Goal: Information Seeking & Learning: Check status

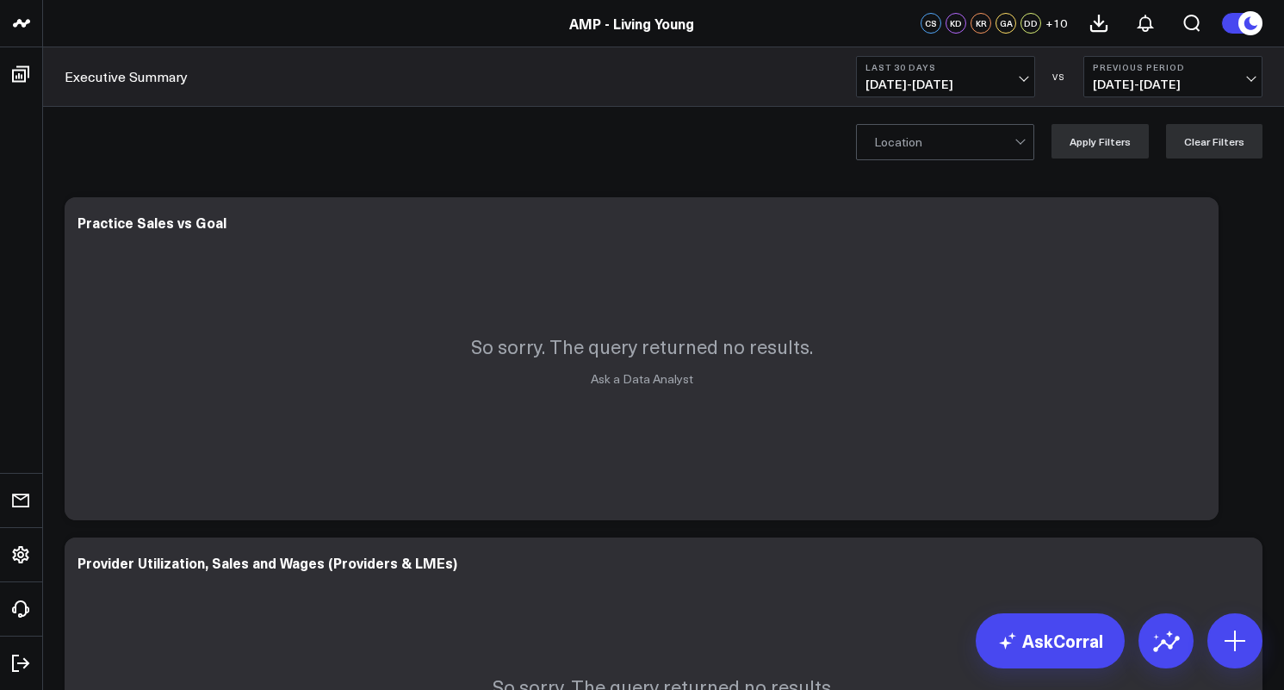
click at [927, 83] on span "[DATE] - [DATE]" at bounding box center [945, 84] width 160 height 14
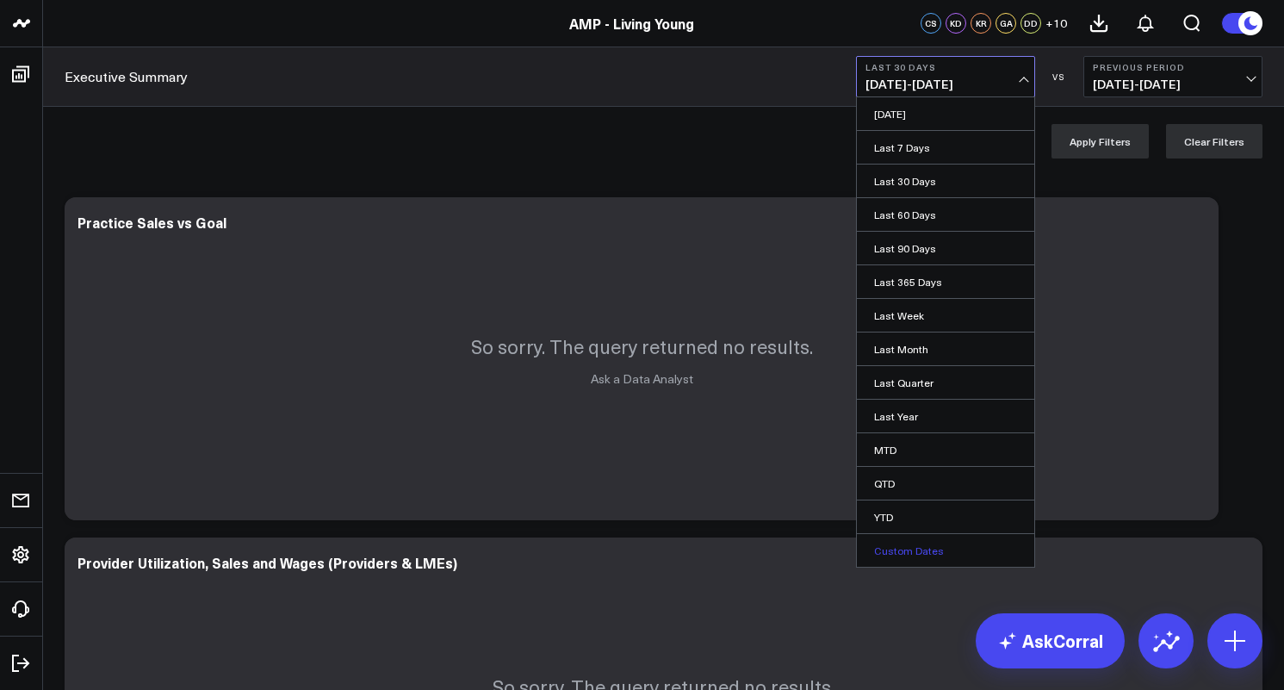
click at [918, 548] on link "Custom Dates" at bounding box center [945, 550] width 177 height 33
select select "8"
select select "2025"
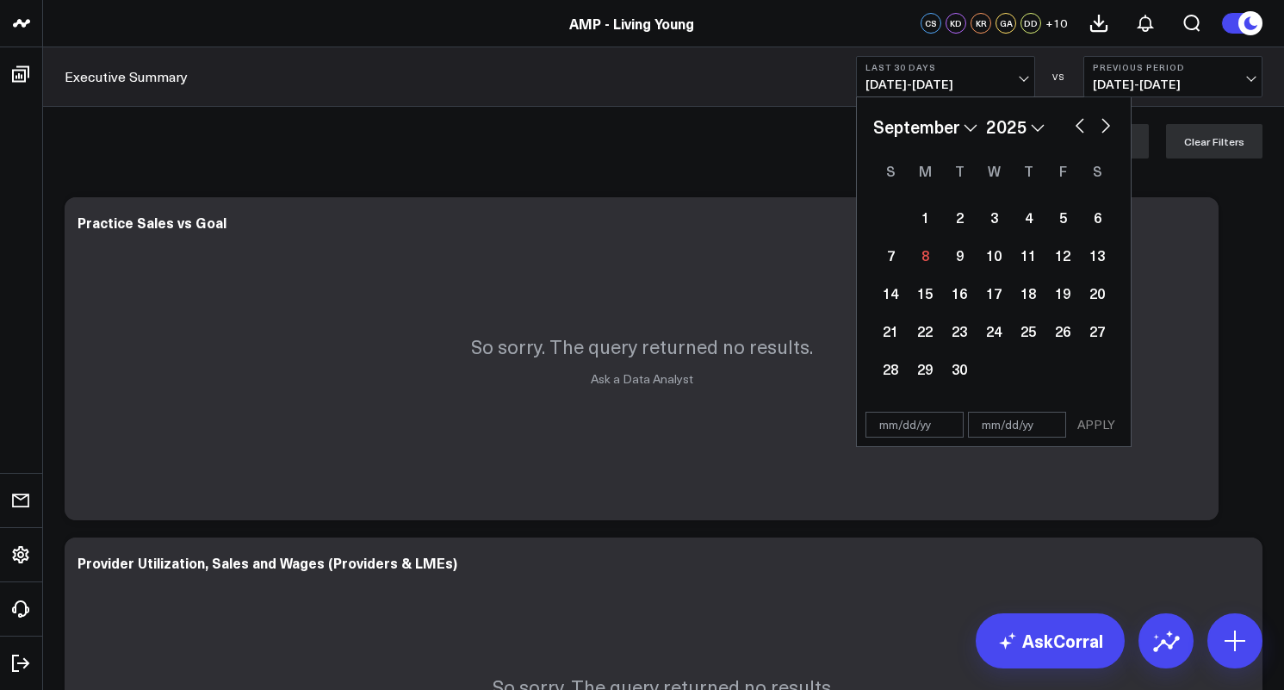
click at [1079, 121] on button "button" at bounding box center [1079, 124] width 17 height 21
select select "7"
select select "2025"
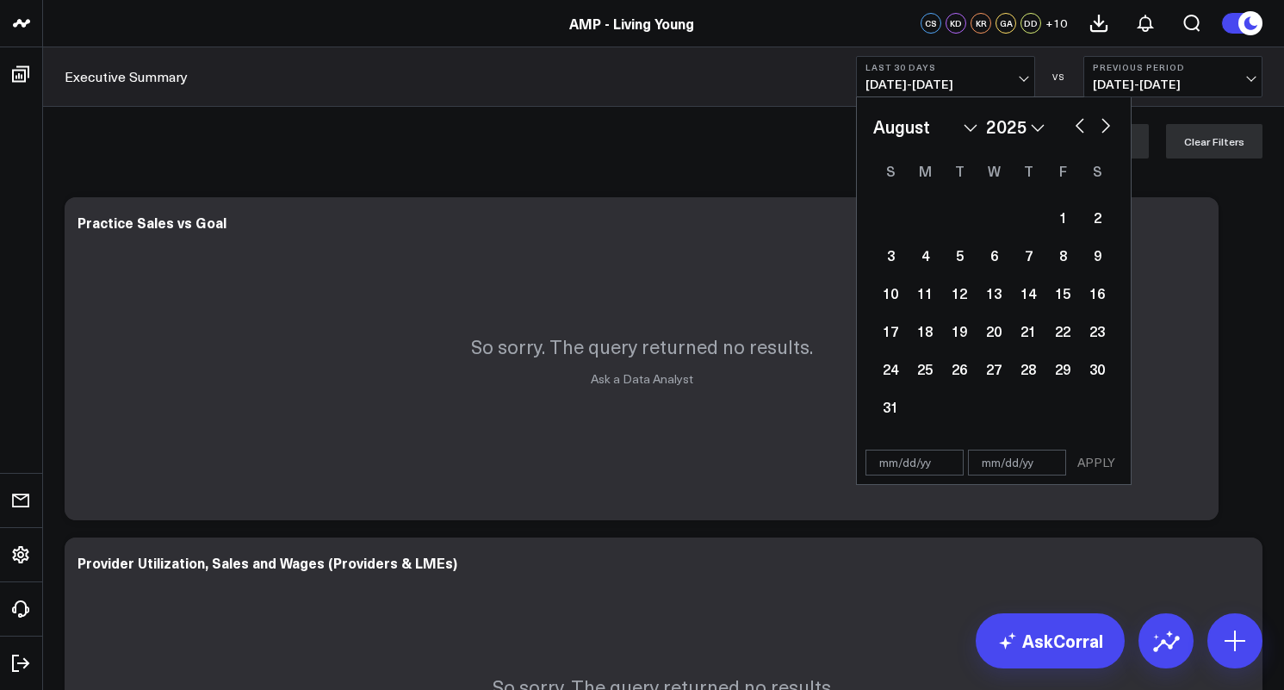
click at [1079, 121] on button "button" at bounding box center [1079, 124] width 17 height 21
select select "6"
select select "2025"
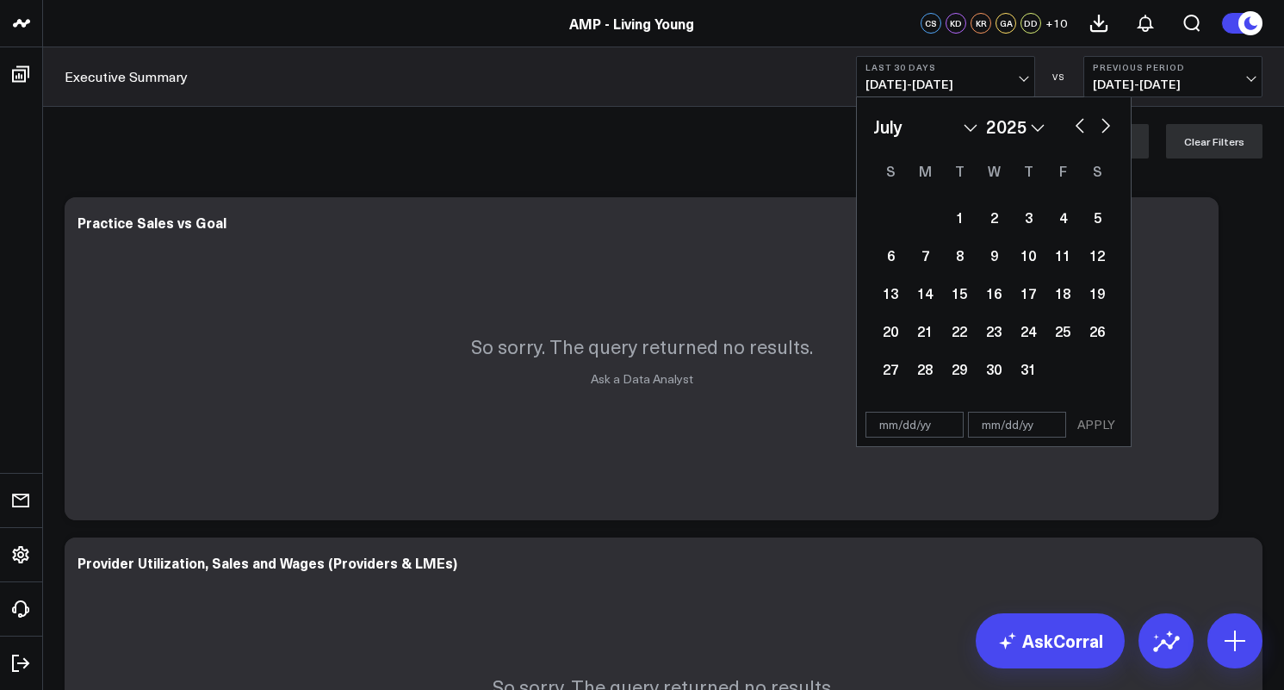
click at [1079, 121] on button "button" at bounding box center [1079, 124] width 17 height 21
select select "5"
select select "2025"
click at [1079, 121] on button "button" at bounding box center [1079, 124] width 17 height 21
select select "4"
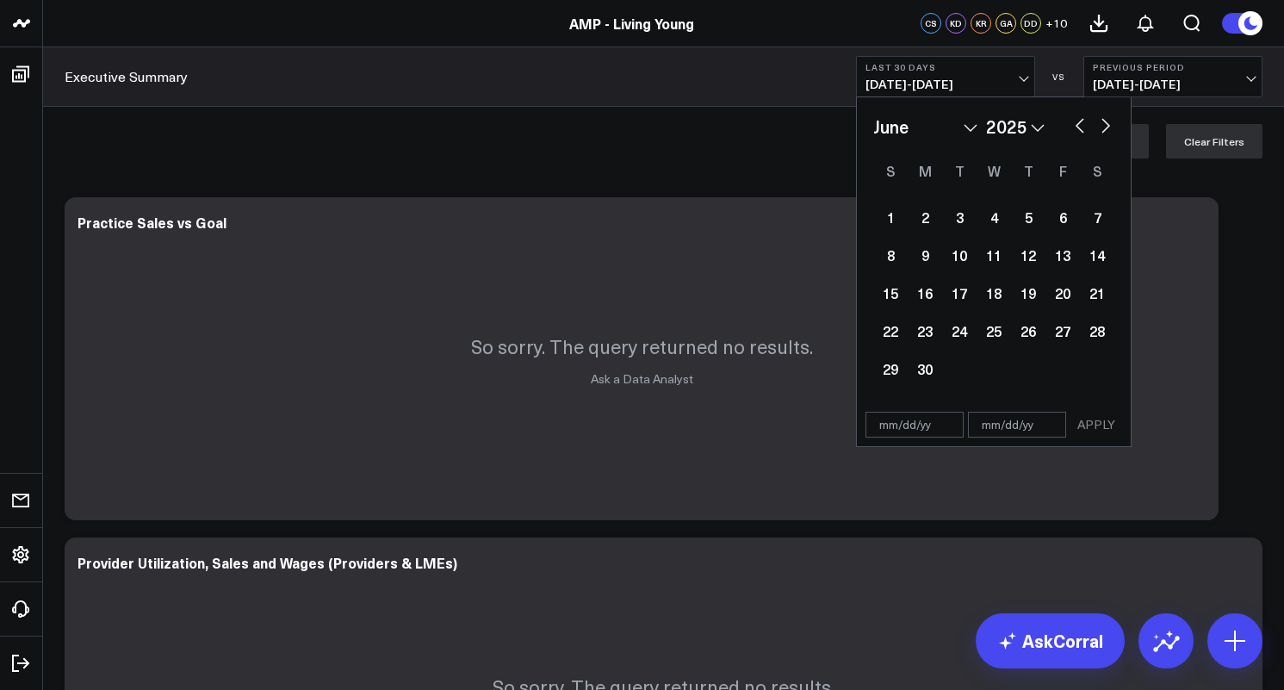
select select "2025"
click at [1079, 121] on button "button" at bounding box center [1079, 124] width 17 height 21
select select "3"
select select "2025"
click at [1079, 121] on button "button" at bounding box center [1079, 124] width 17 height 21
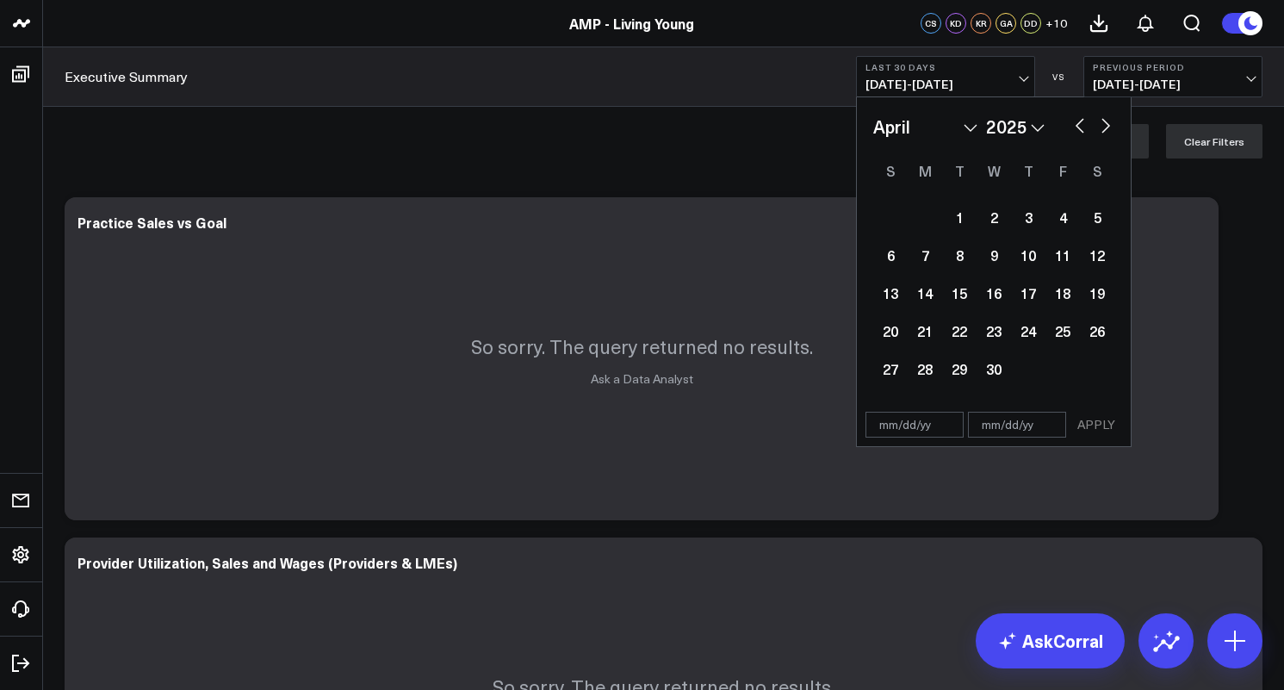
select select "2"
select select "2025"
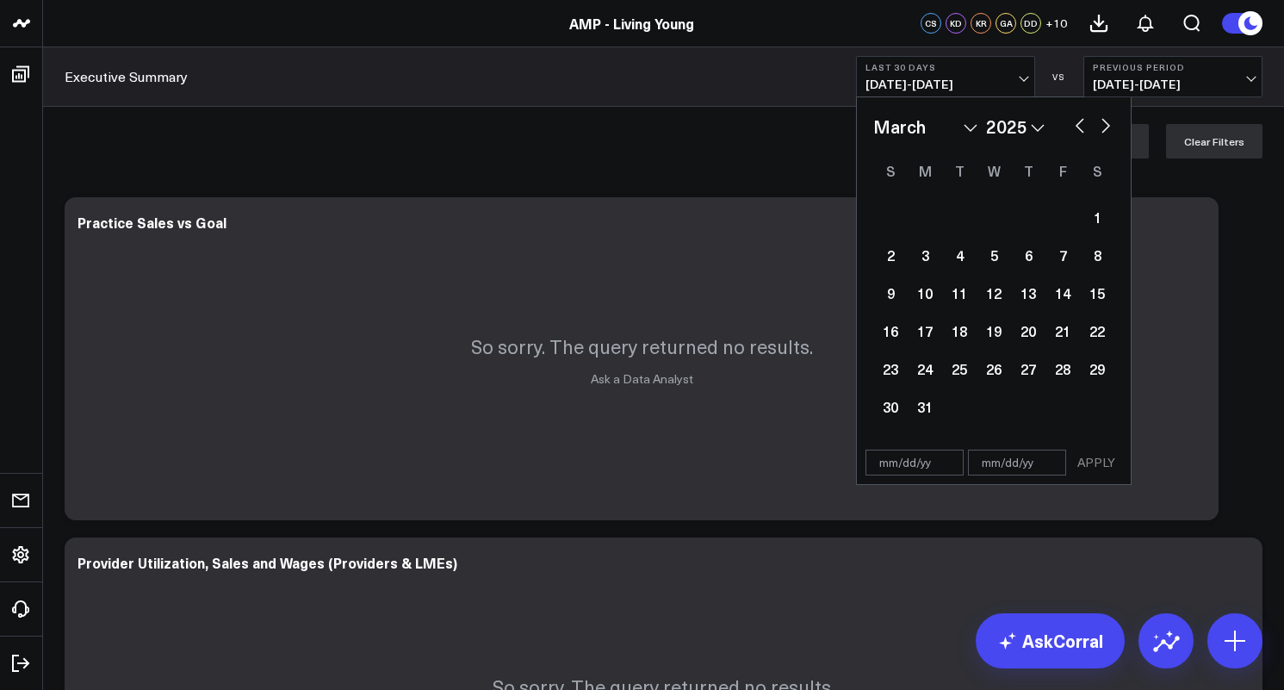
click at [1079, 121] on button "button" at bounding box center [1079, 124] width 17 height 21
select select "1"
select select "2025"
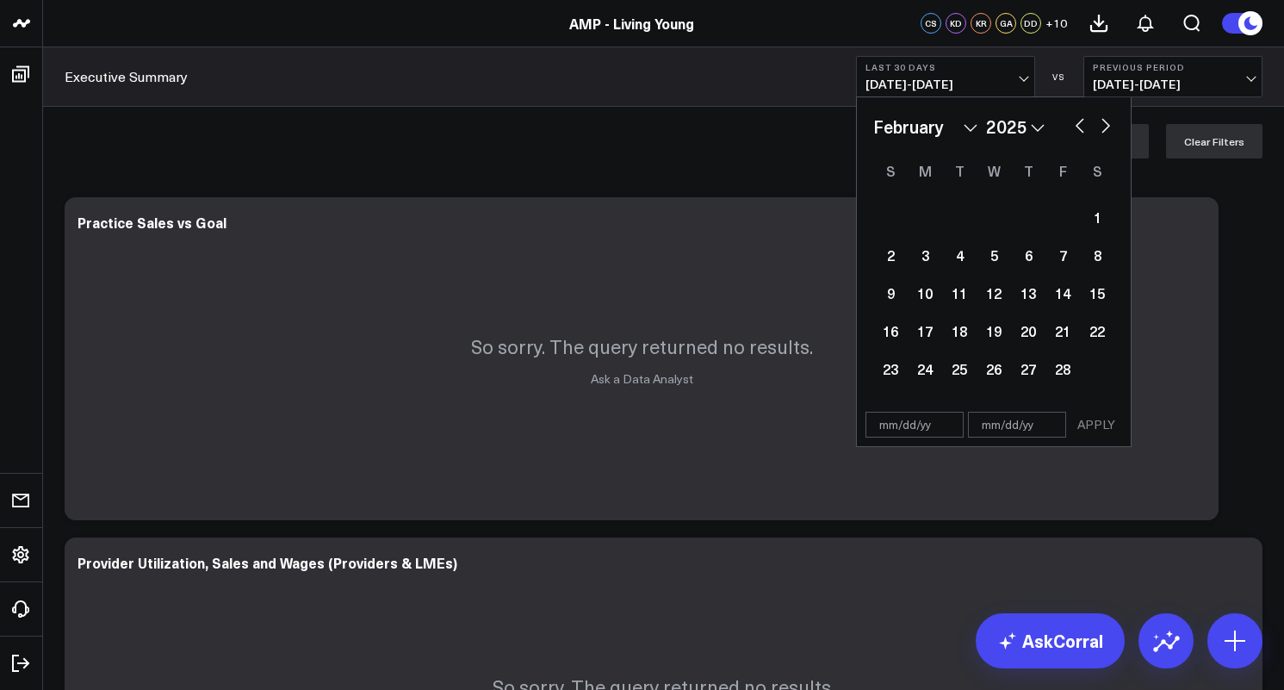
click at [1079, 121] on button "button" at bounding box center [1079, 124] width 17 height 21
select select "2025"
click at [995, 215] on div "1" at bounding box center [993, 217] width 34 height 34
type input "01/01/25"
select select "2025"
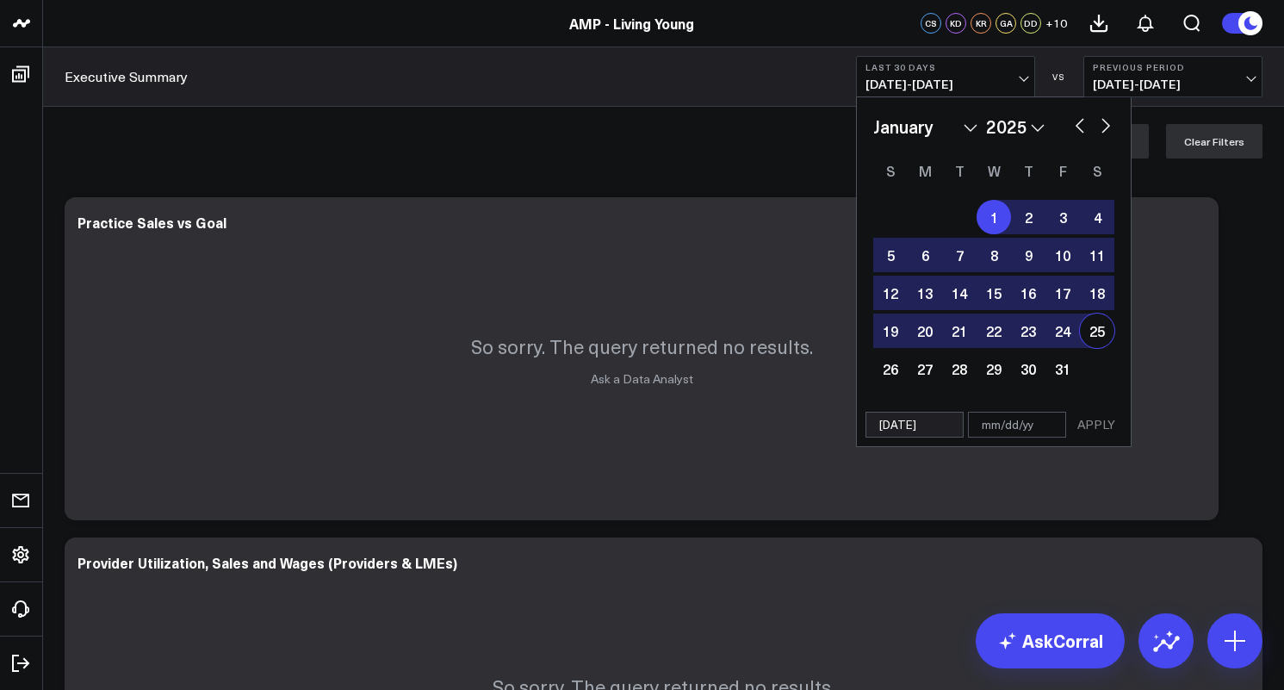
click at [1106, 125] on button "button" at bounding box center [1105, 124] width 17 height 21
select select "1"
select select "2025"
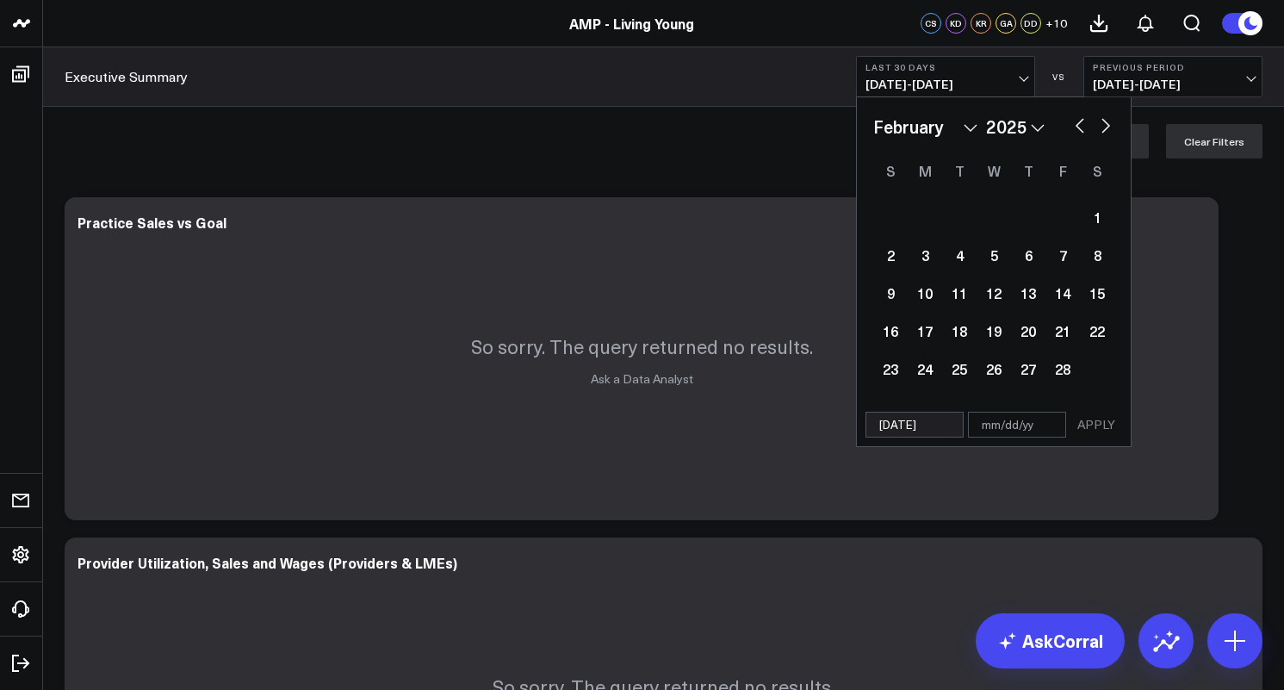
click at [1106, 125] on button "button" at bounding box center [1105, 124] width 17 height 21
select select "2"
select select "2025"
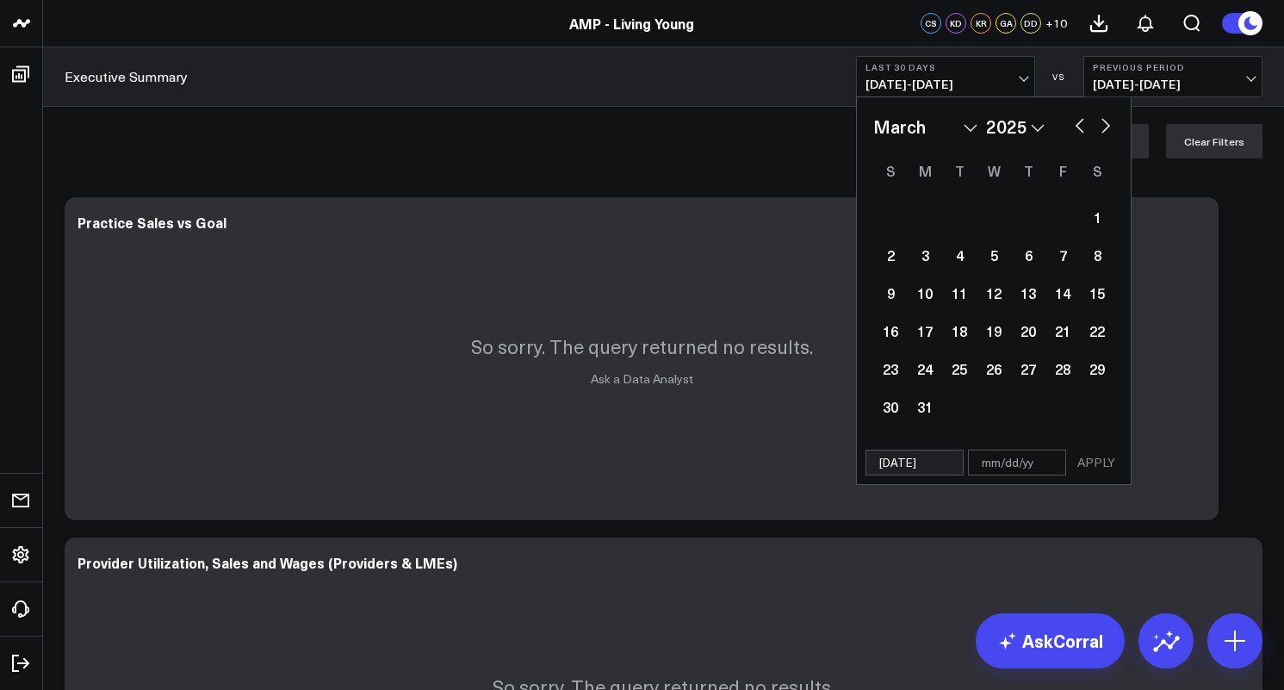
click at [1106, 125] on button "button" at bounding box center [1105, 124] width 17 height 21
select select "3"
select select "2025"
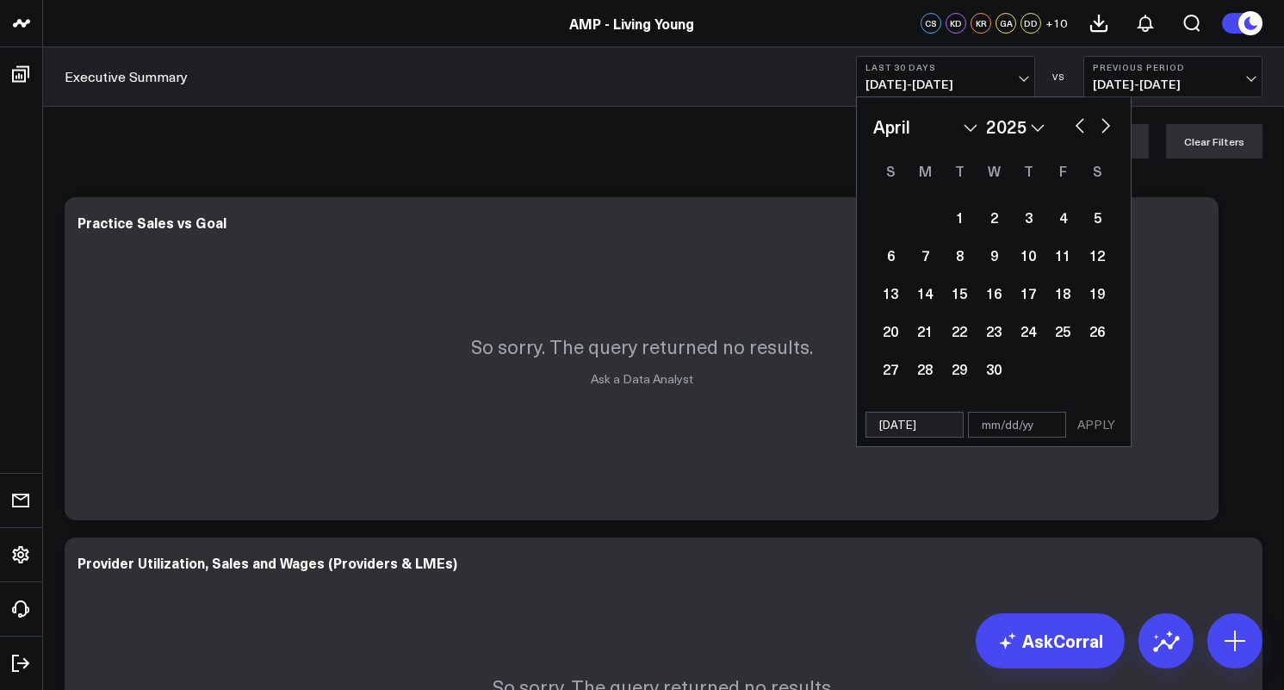
click at [1106, 125] on button "button" at bounding box center [1105, 124] width 17 height 21
select select "4"
select select "2025"
click at [1106, 125] on button "button" at bounding box center [1105, 124] width 17 height 21
select select "5"
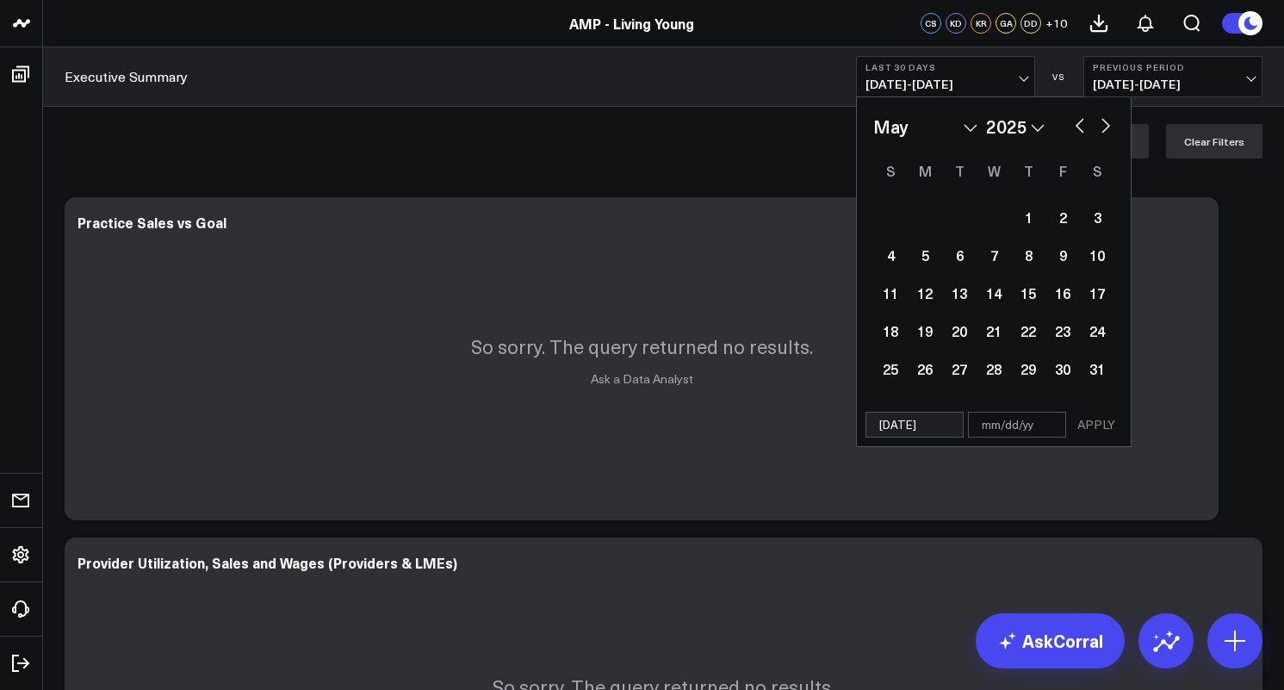
select select "2025"
click at [1106, 125] on button "button" at bounding box center [1105, 124] width 17 height 21
select select "6"
select select "2025"
click at [1106, 125] on button "button" at bounding box center [1105, 124] width 17 height 21
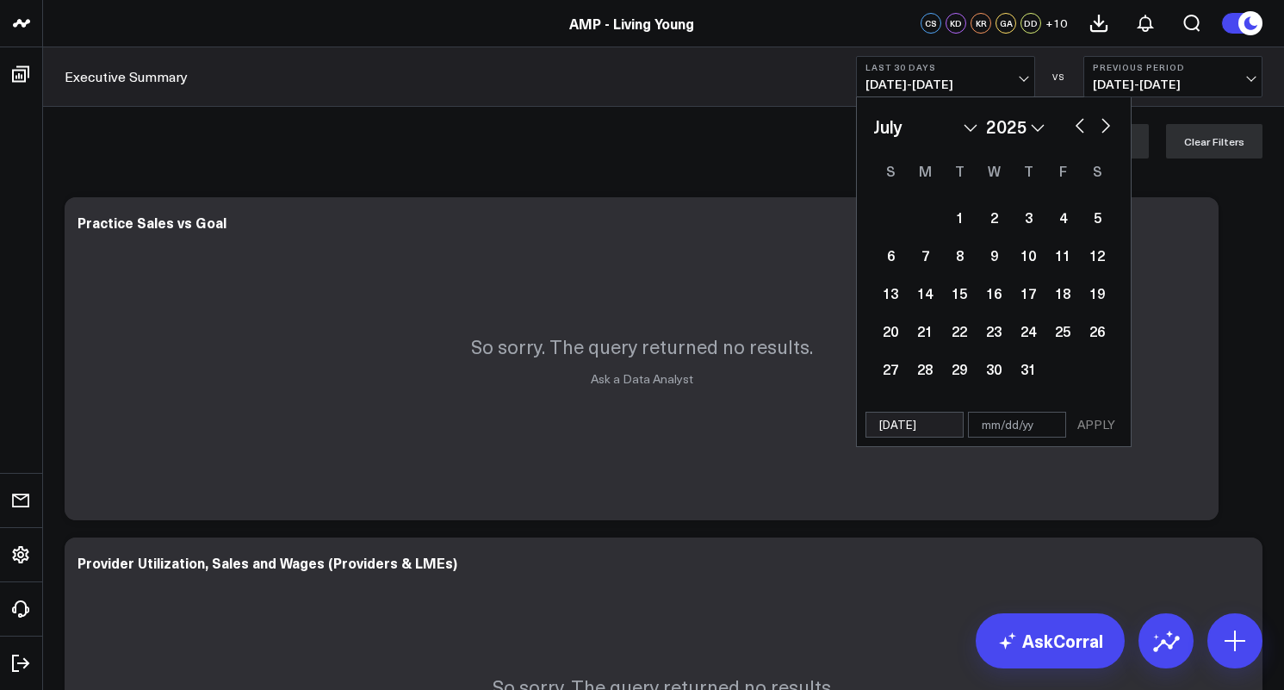
select select "7"
select select "2025"
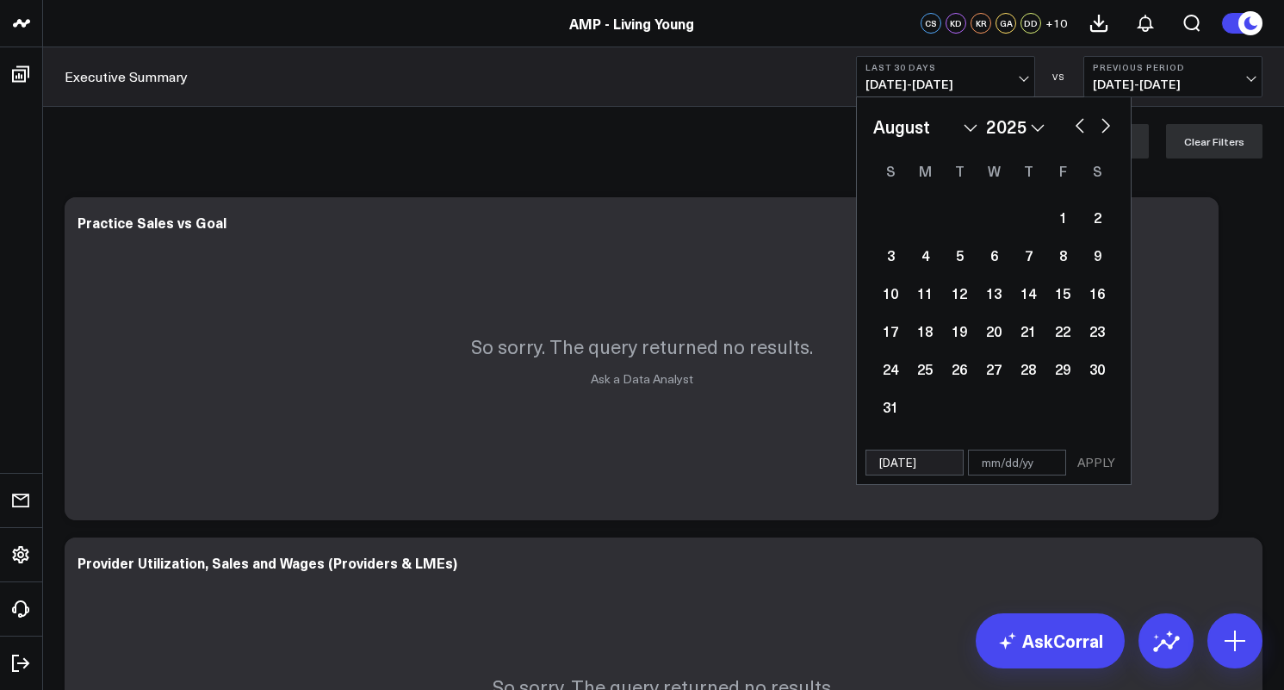
click at [1106, 125] on button "button" at bounding box center [1105, 124] width 17 height 21
select select "8"
select select "2025"
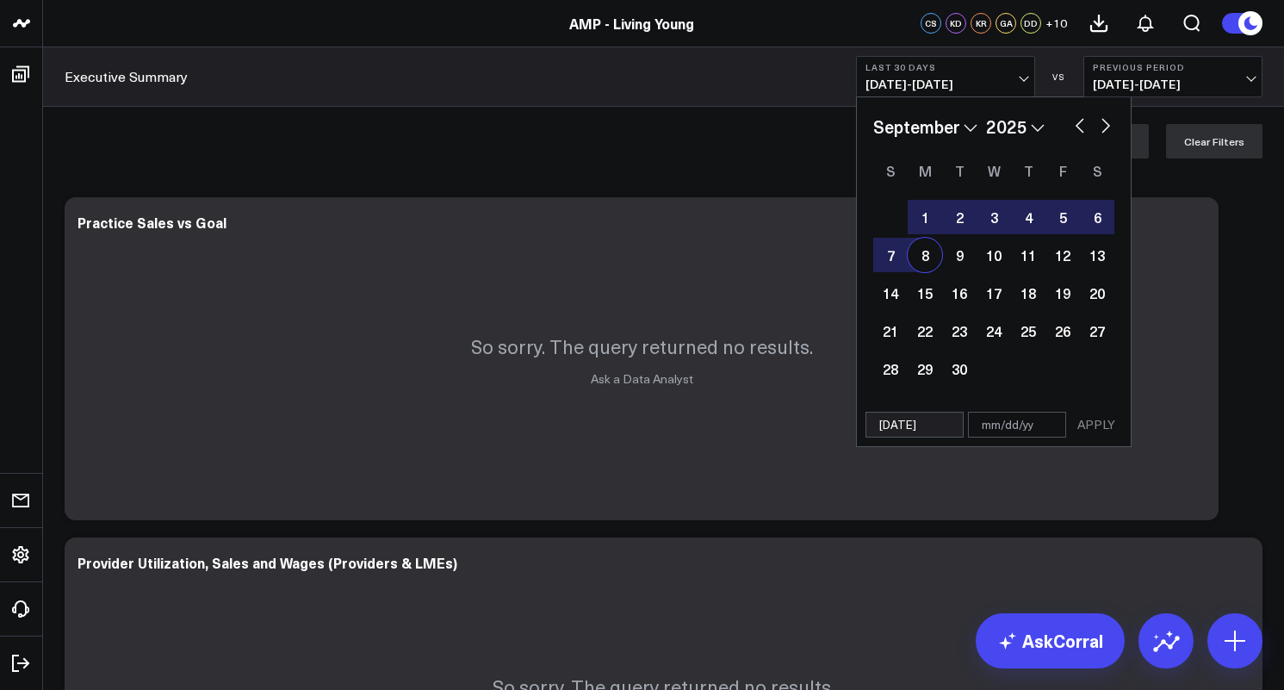
click at [915, 256] on div "8" at bounding box center [925, 255] width 34 height 34
type input "[DATE]"
select select "8"
select select "2025"
click at [1100, 424] on button "APPLY" at bounding box center [1096, 425] width 52 height 26
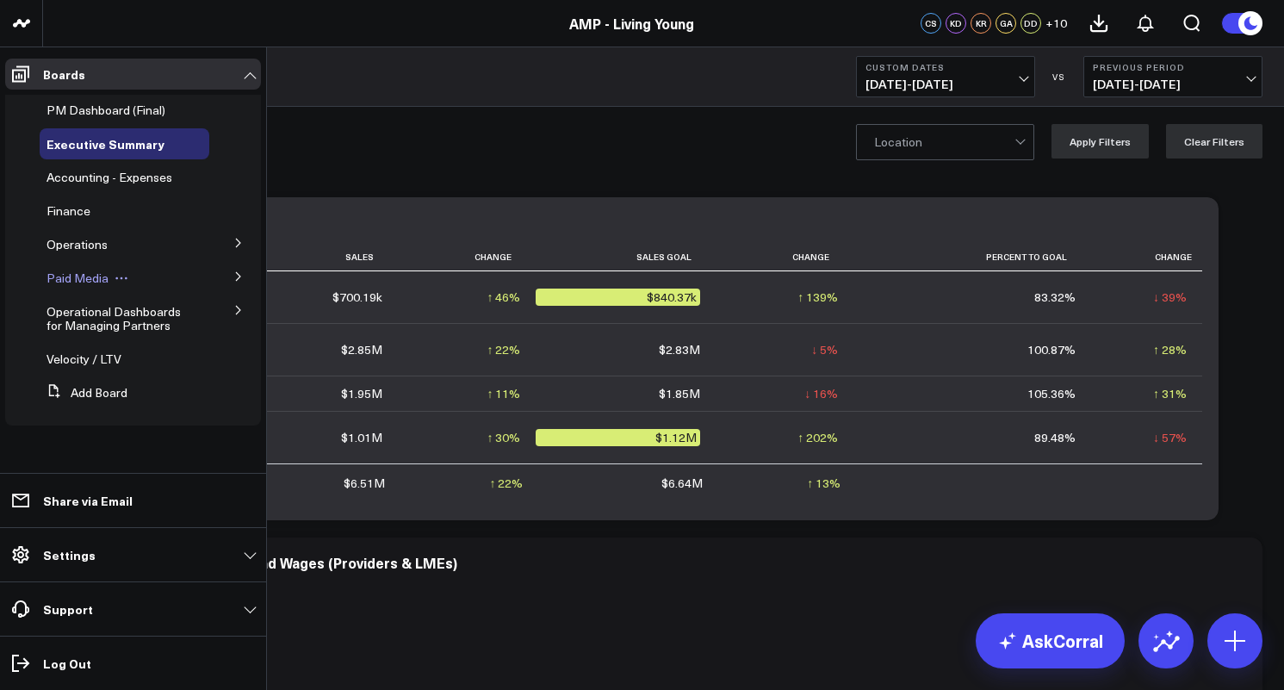
click at [79, 278] on span "Paid Media" at bounding box center [77, 278] width 62 height 16
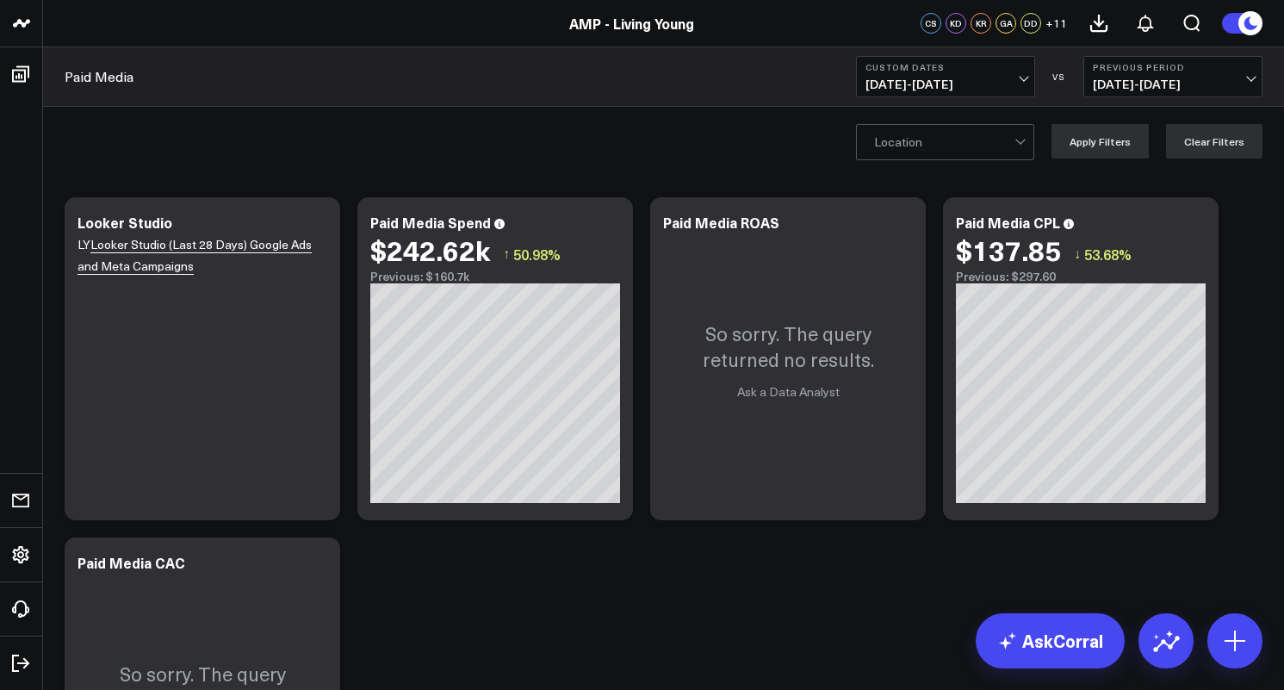
click at [661, 27] on link "AMP - Living Young" at bounding box center [631, 23] width 125 height 19
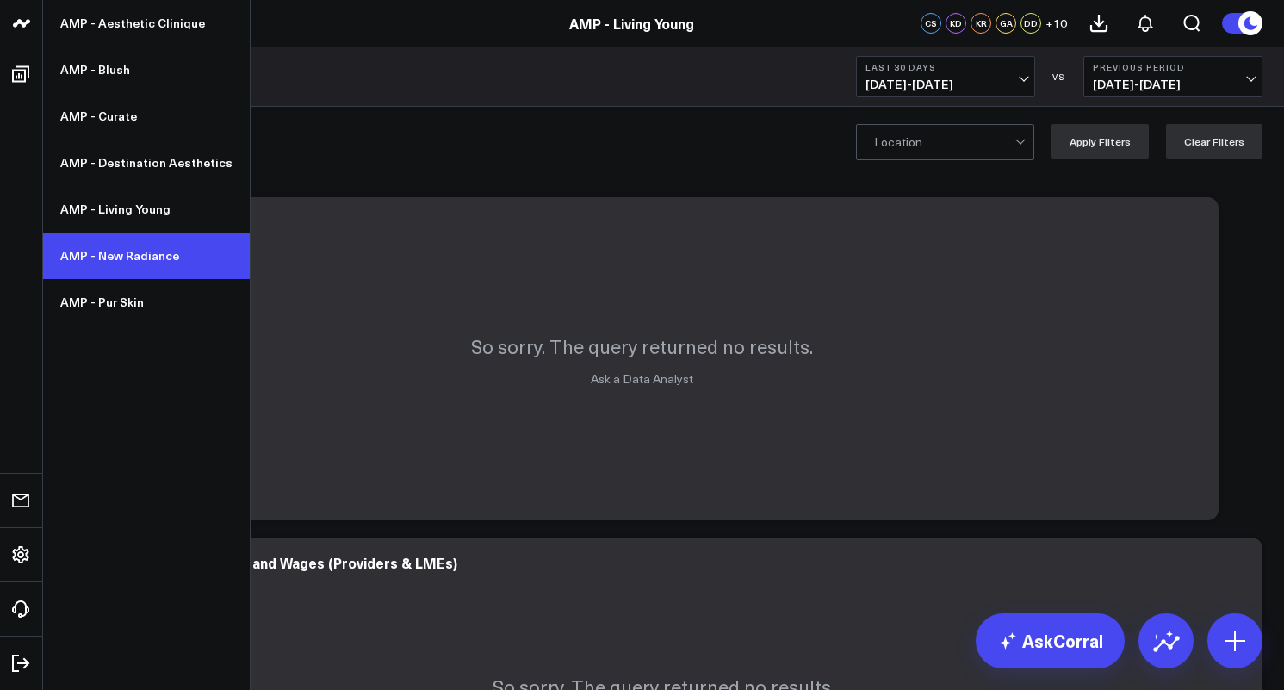
click at [108, 259] on link "AMP - New Radiance" at bounding box center [146, 255] width 207 height 46
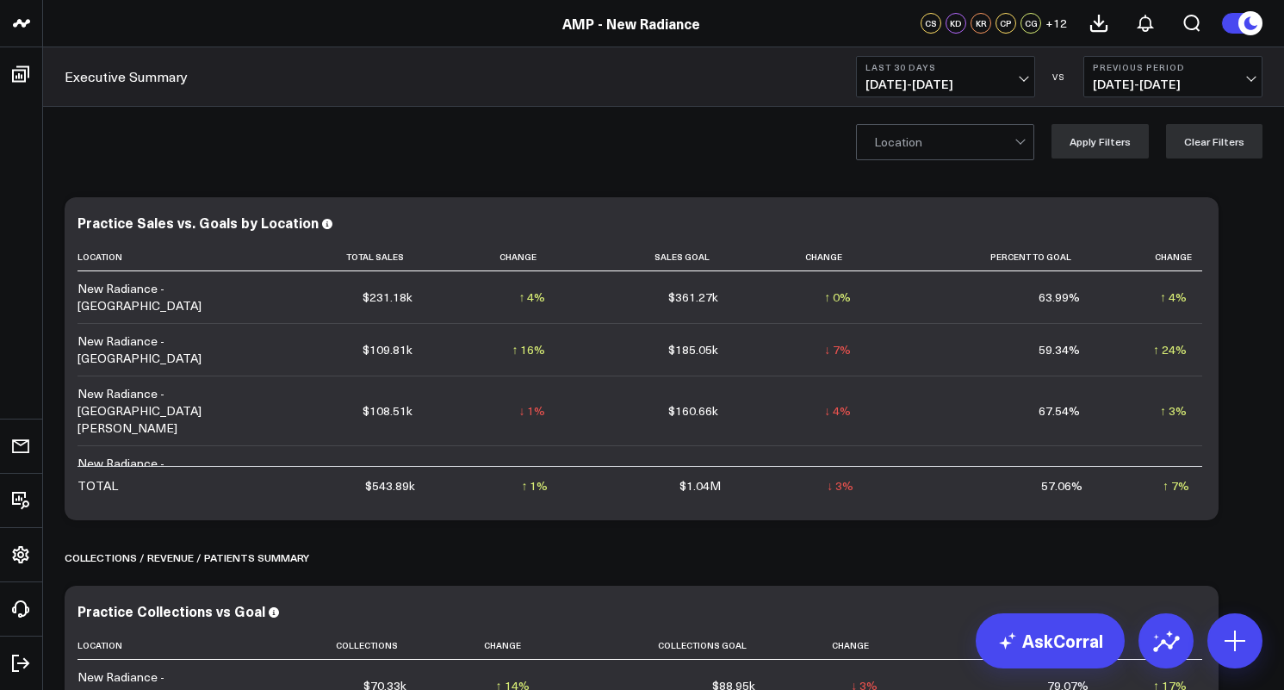
click at [964, 82] on span "[DATE] - [DATE]" at bounding box center [945, 84] width 160 height 14
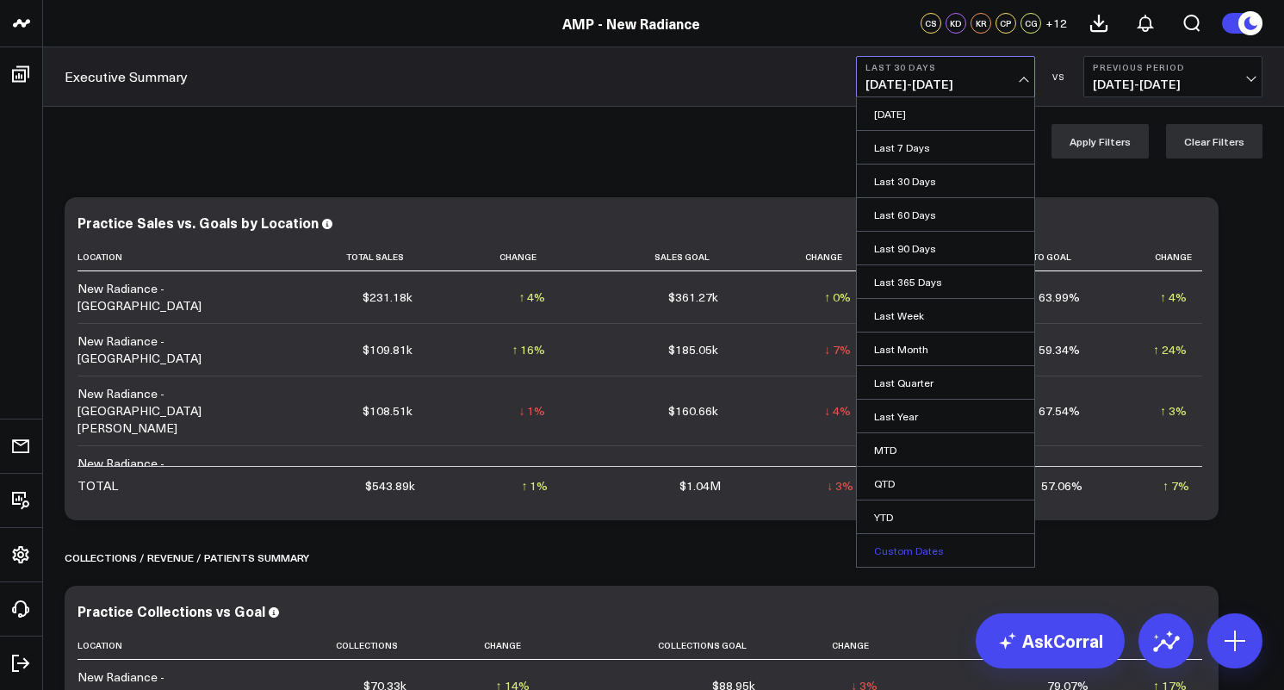
click at [918, 545] on link "Custom Dates" at bounding box center [945, 550] width 177 height 33
select select "8"
select select "2025"
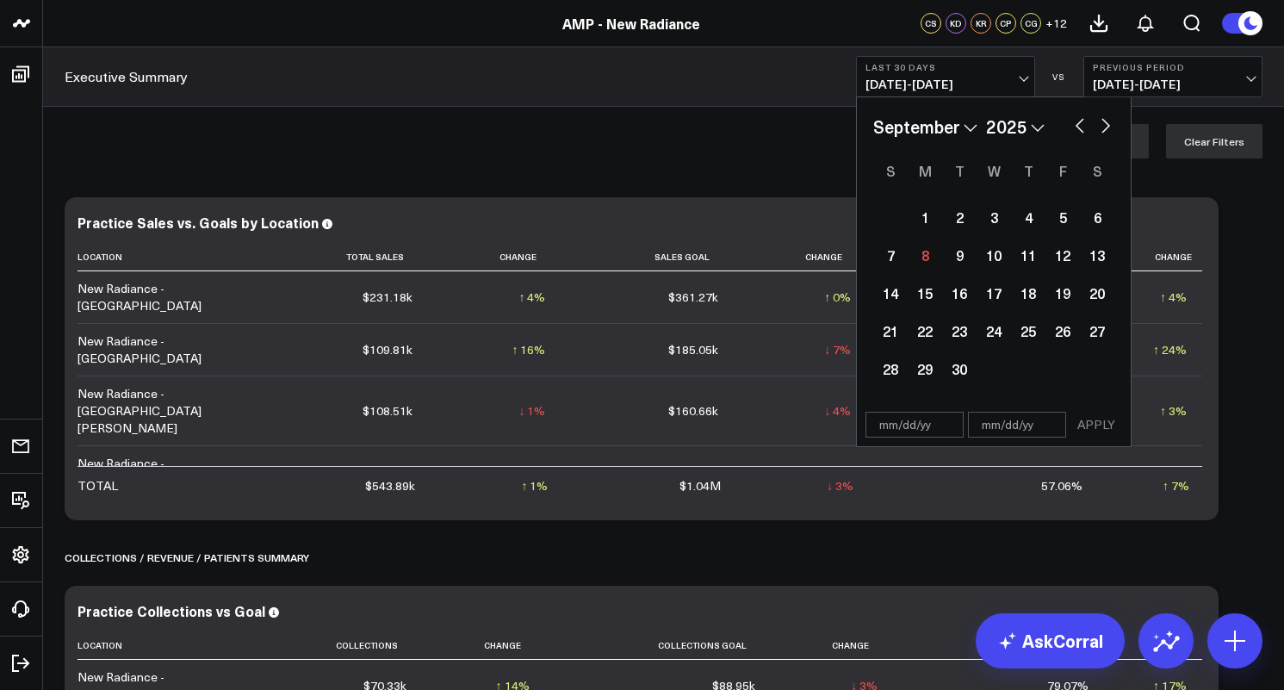
click at [1081, 127] on button "button" at bounding box center [1079, 124] width 17 height 21
select select "7"
select select "2025"
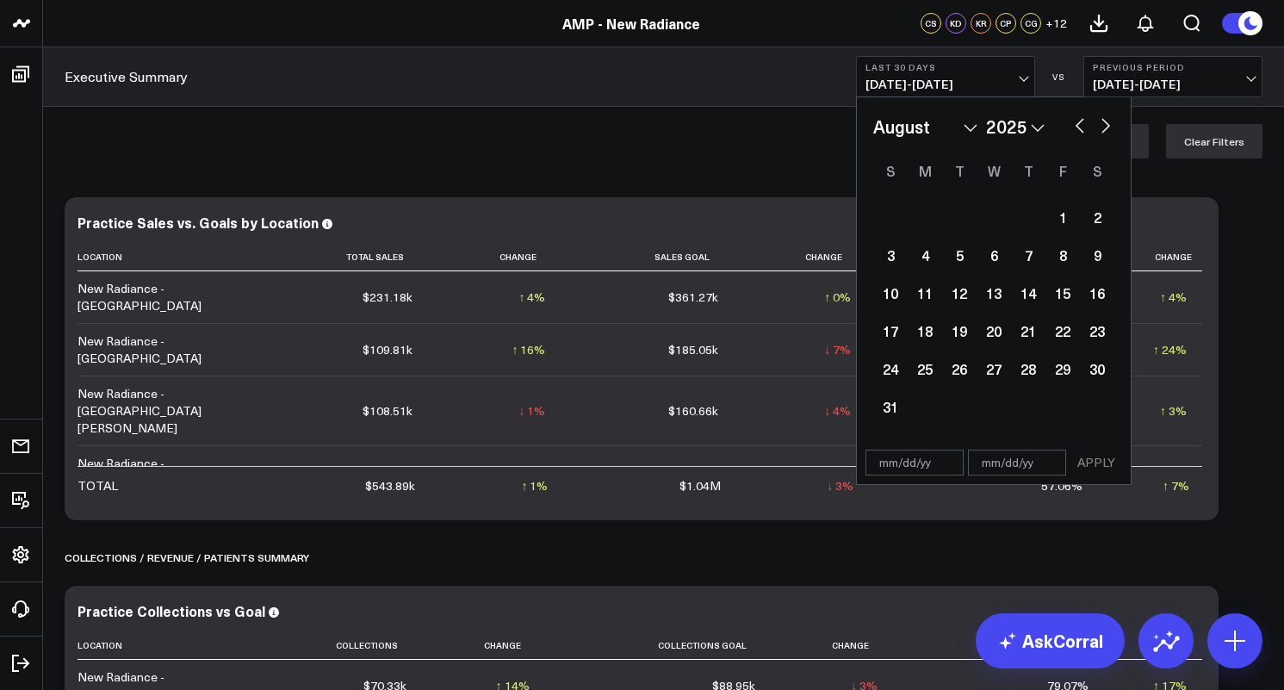
click at [1081, 127] on button "button" at bounding box center [1079, 124] width 17 height 21
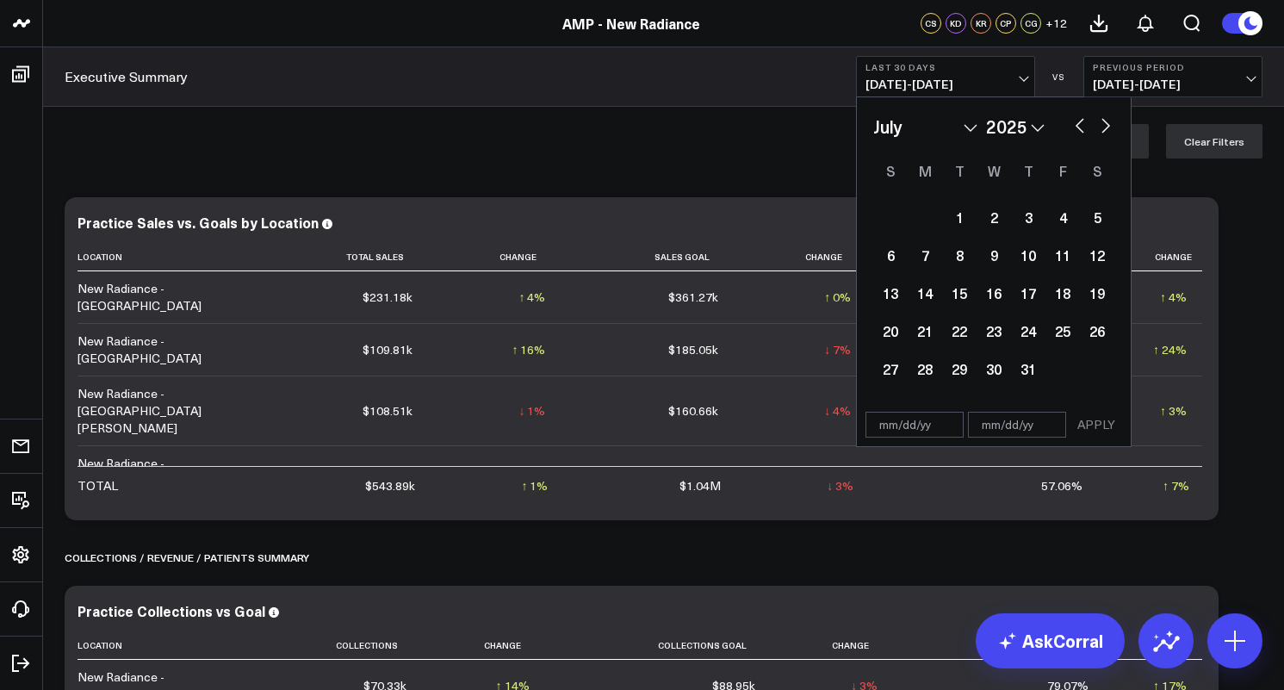
click at [1081, 127] on button "button" at bounding box center [1079, 124] width 17 height 21
select select "5"
select select "2025"
click at [1081, 127] on button "button" at bounding box center [1079, 124] width 17 height 21
select select "4"
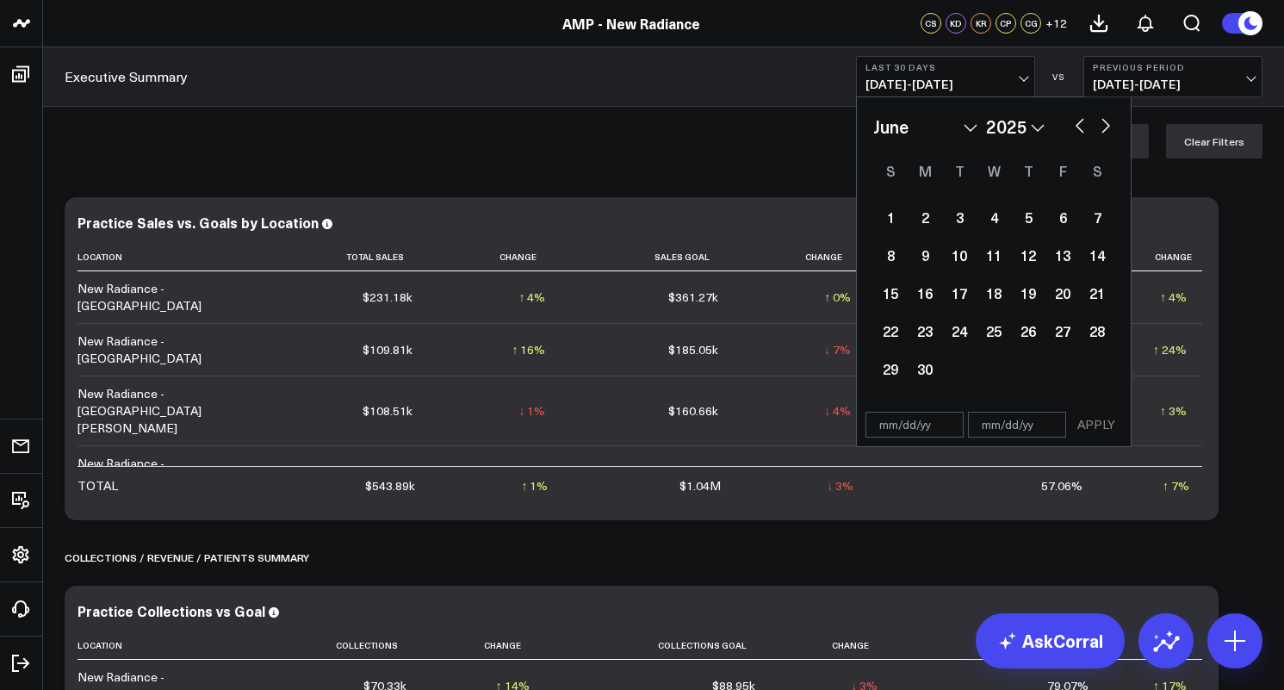
select select "2025"
click at [1081, 127] on button "button" at bounding box center [1079, 124] width 17 height 21
select select "3"
select select "2025"
click at [956, 294] on div "15" at bounding box center [959, 293] width 34 height 34
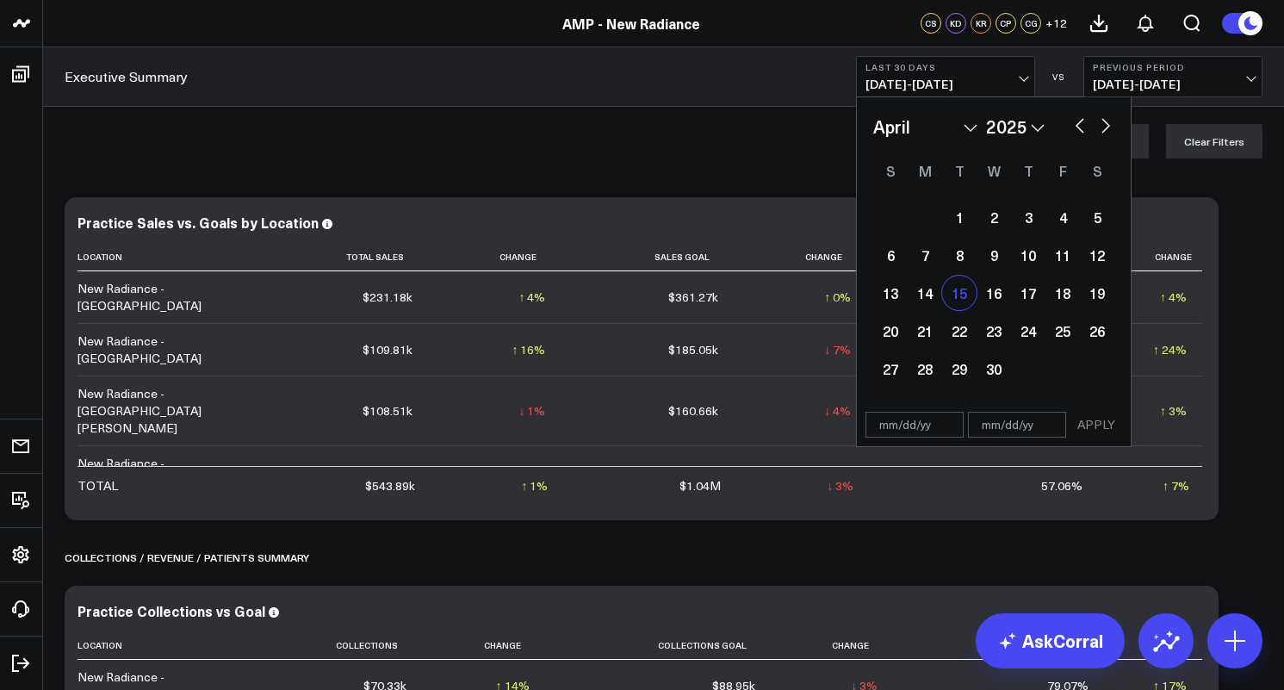
type input "04/15/25"
select select "3"
select select "2025"
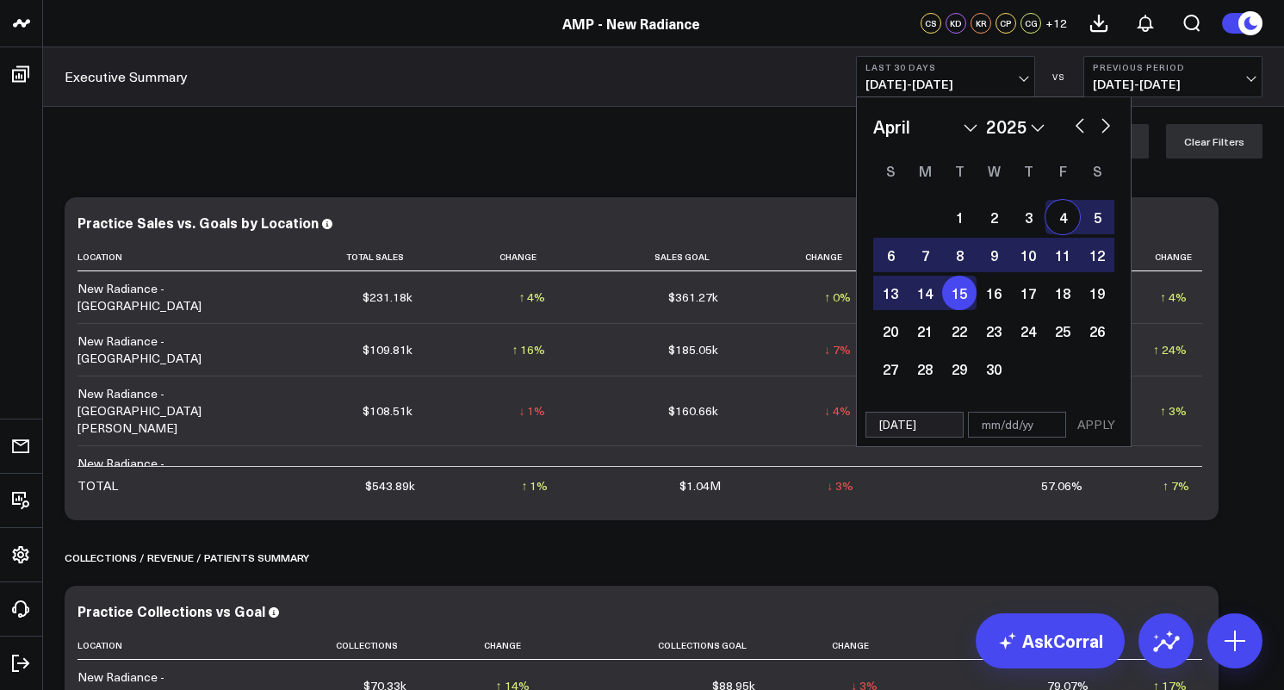
click at [1104, 125] on button "button" at bounding box center [1105, 124] width 17 height 21
select select "4"
select select "2025"
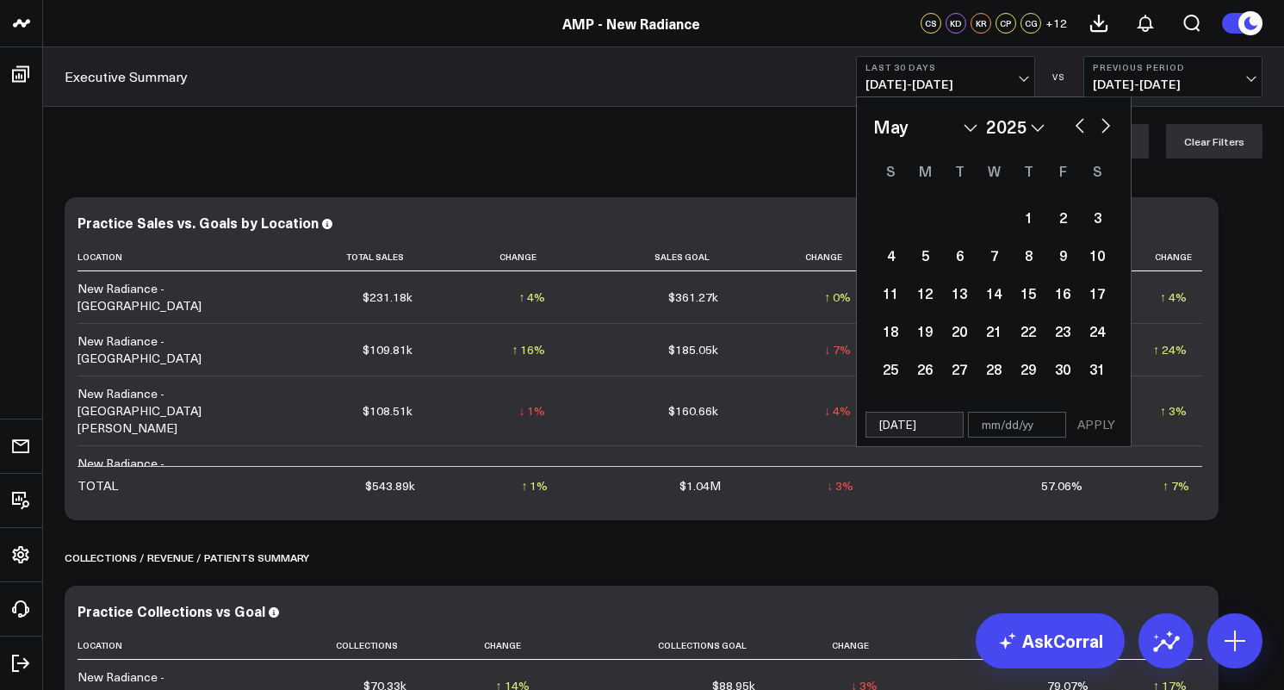
click at [1104, 125] on button "button" at bounding box center [1105, 124] width 17 height 21
select select "5"
select select "2025"
click at [1104, 125] on button "button" at bounding box center [1105, 124] width 17 height 21
select select "6"
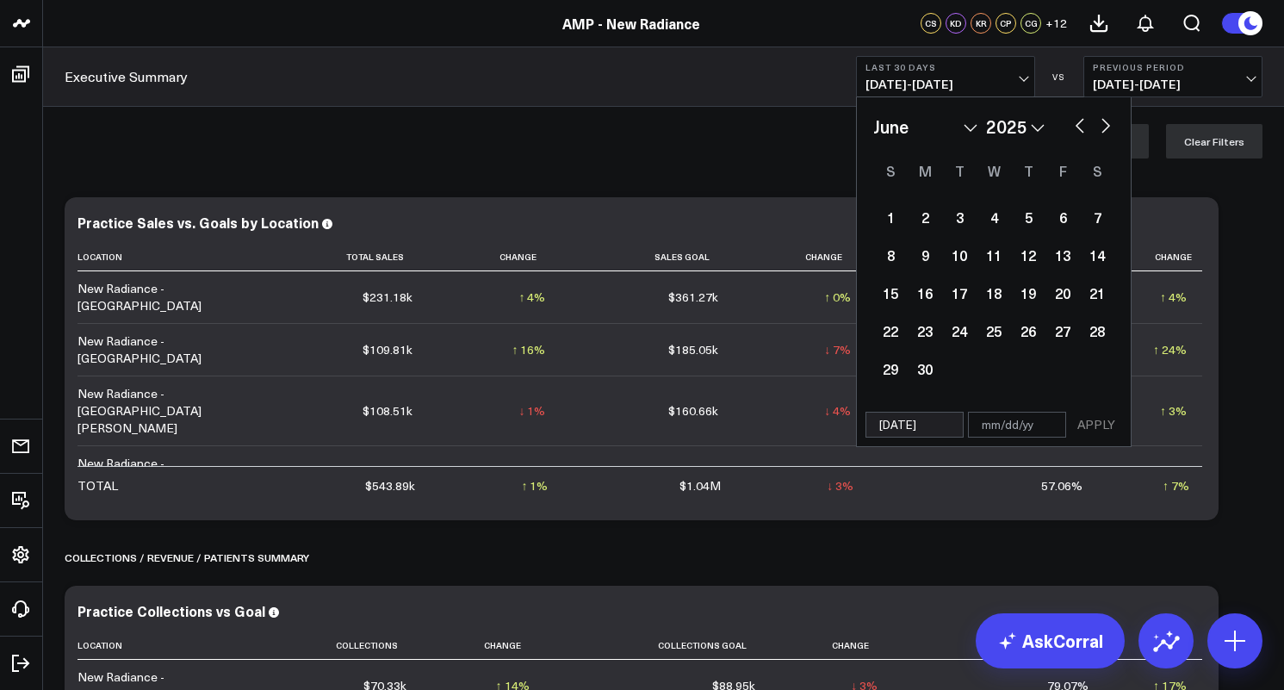
select select "2025"
click at [1104, 125] on button "button" at bounding box center [1105, 124] width 17 height 21
select select "7"
select select "2025"
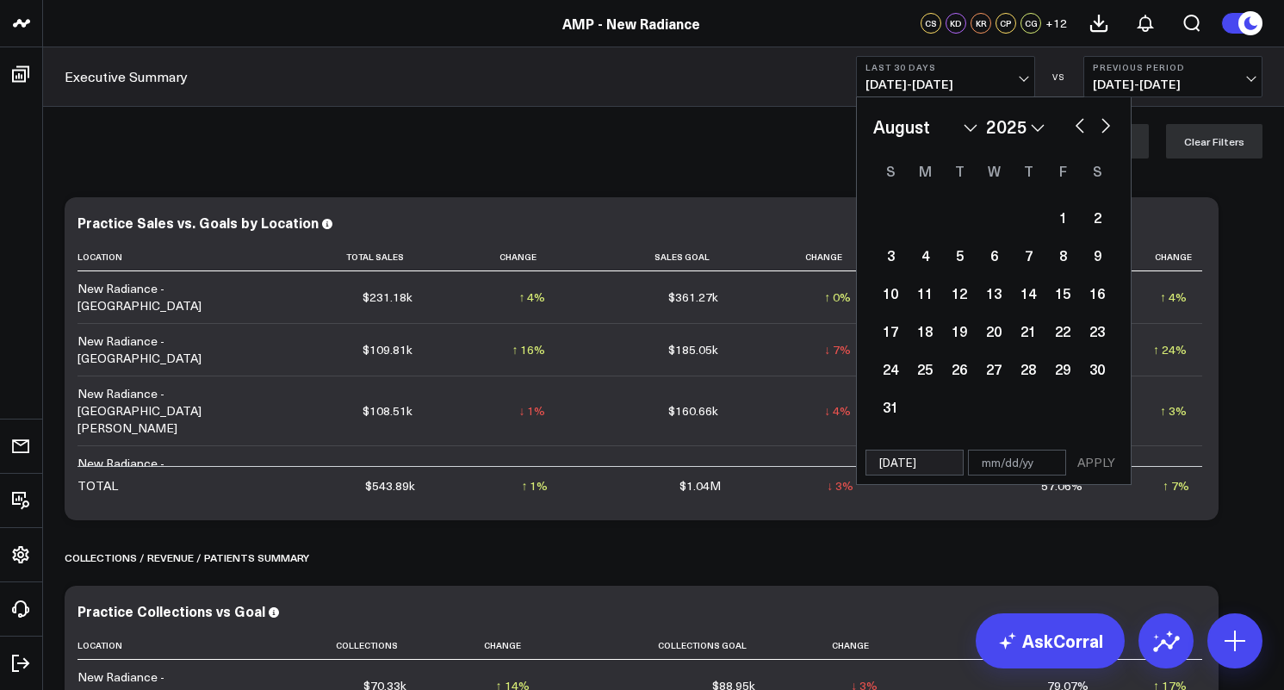
click at [1104, 125] on button "button" at bounding box center [1105, 124] width 17 height 21
select select "8"
select select "2025"
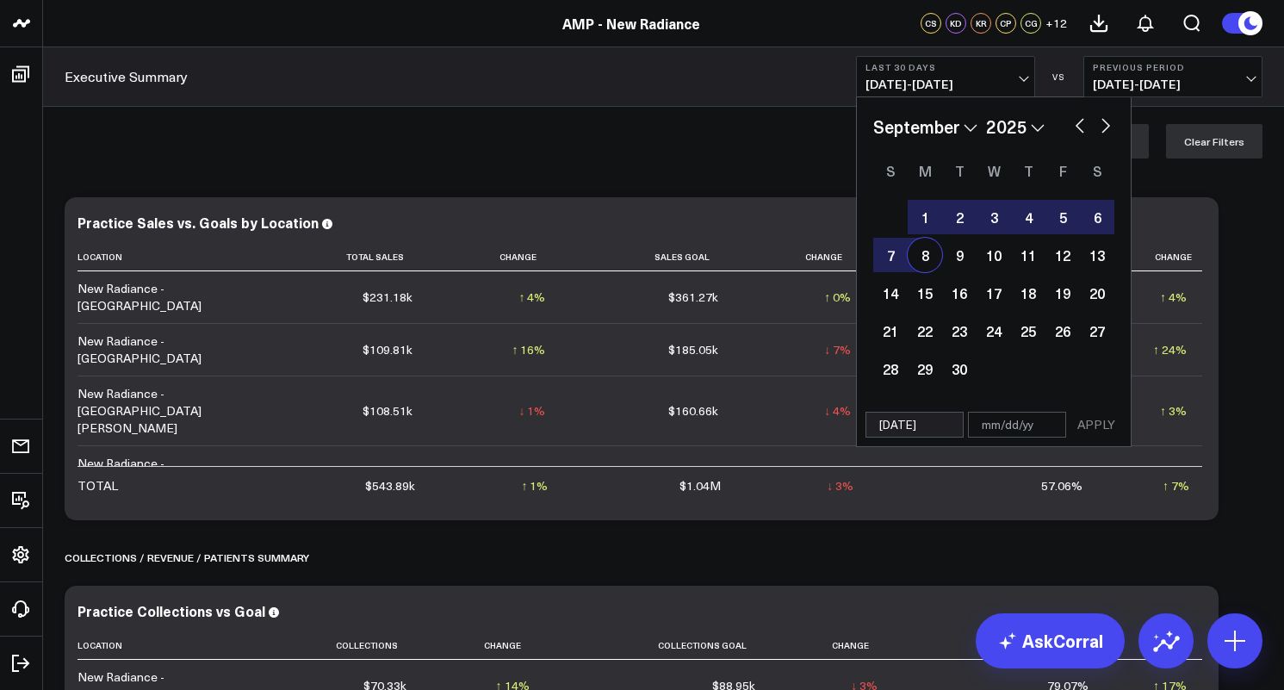
click at [929, 252] on div "8" at bounding box center [925, 255] width 34 height 34
type input "[DATE]"
select select "8"
select select "2025"
click at [1100, 424] on button "APPLY" at bounding box center [1096, 425] width 52 height 26
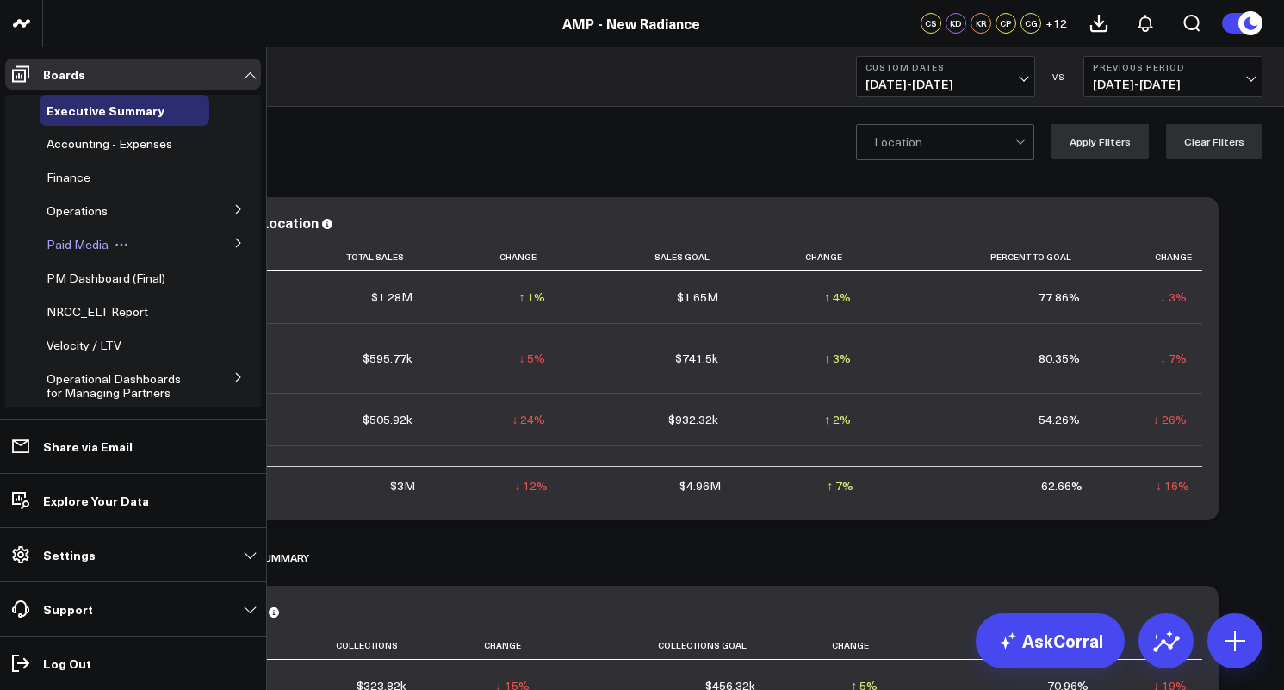
click at [80, 245] on span "Paid Media" at bounding box center [77, 244] width 62 height 16
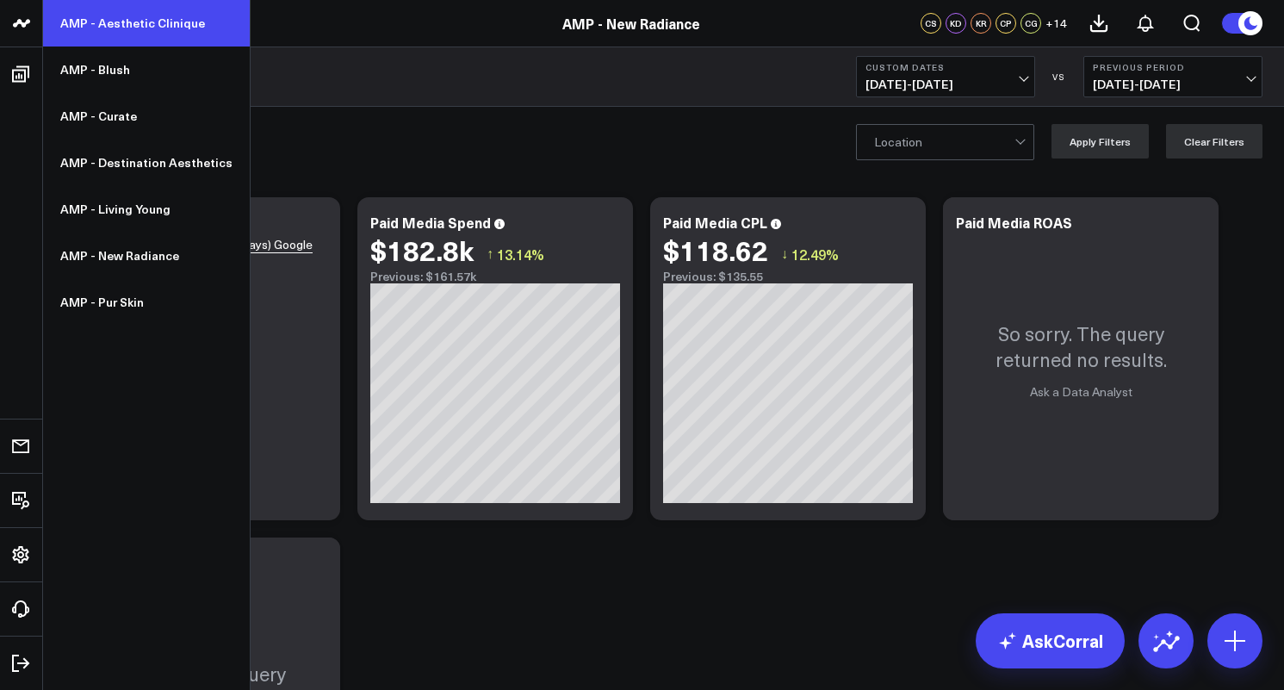
click at [124, 34] on link "AMP - Aesthetic Clinique" at bounding box center [146, 23] width 207 height 46
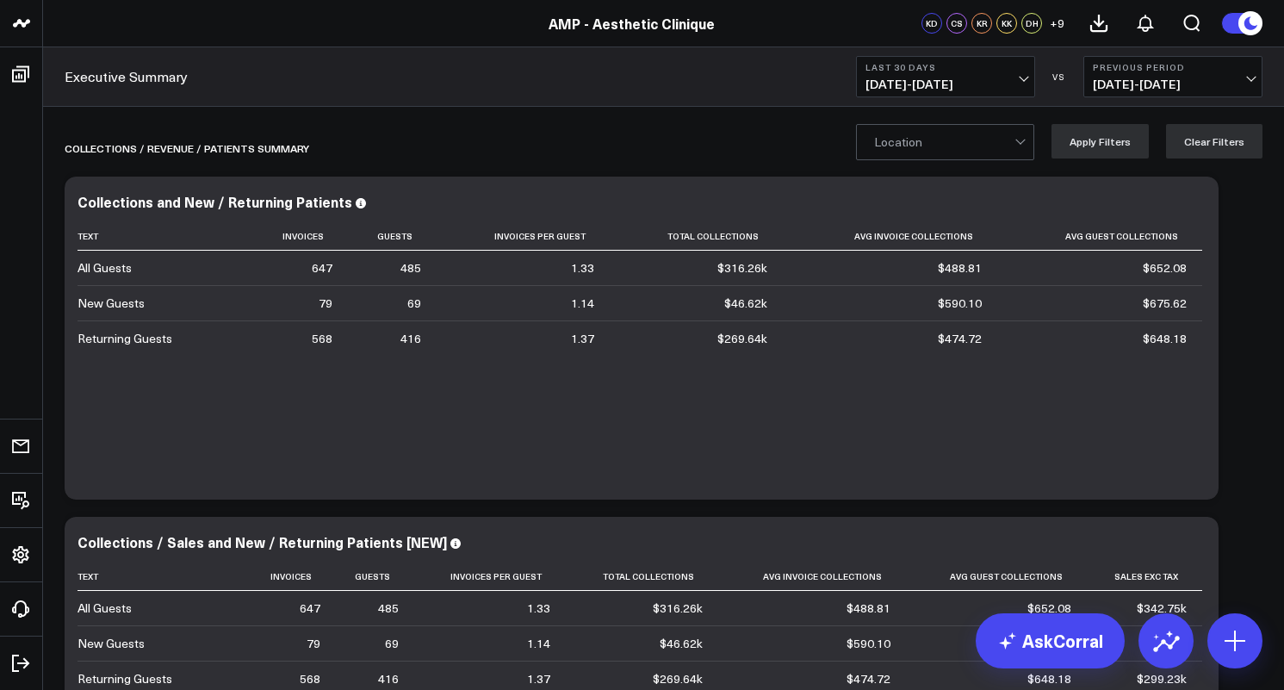
click at [988, 87] on span "[DATE] - [DATE]" at bounding box center [945, 84] width 160 height 14
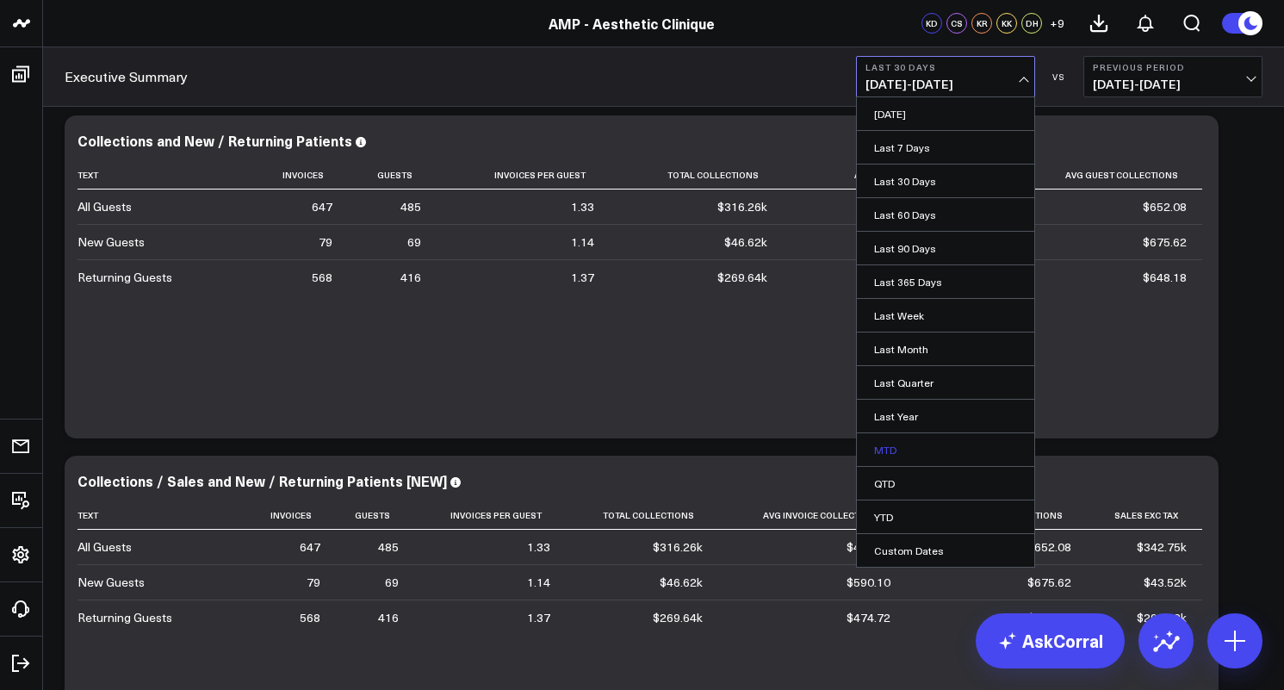
scroll to position [60, 0]
click at [908, 544] on link "Custom Dates" at bounding box center [945, 550] width 177 height 33
select select "8"
select select "2025"
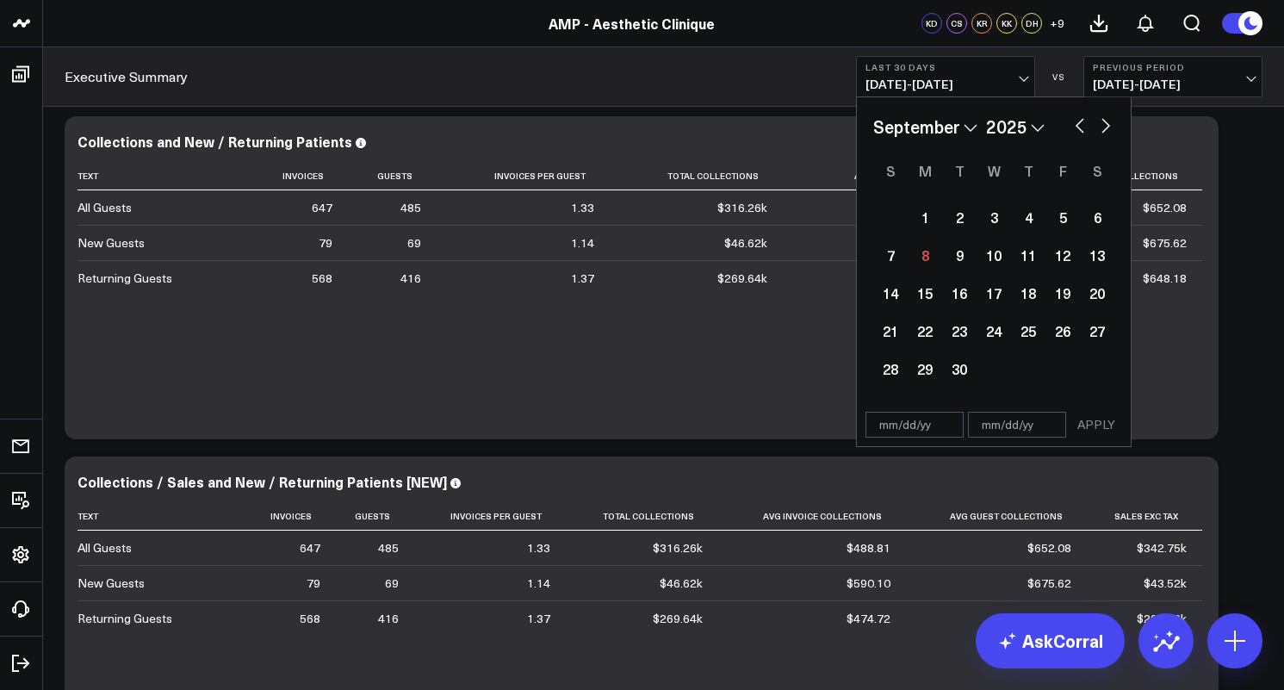
click at [1080, 127] on button "button" at bounding box center [1079, 124] width 17 height 21
select select "7"
select select "2025"
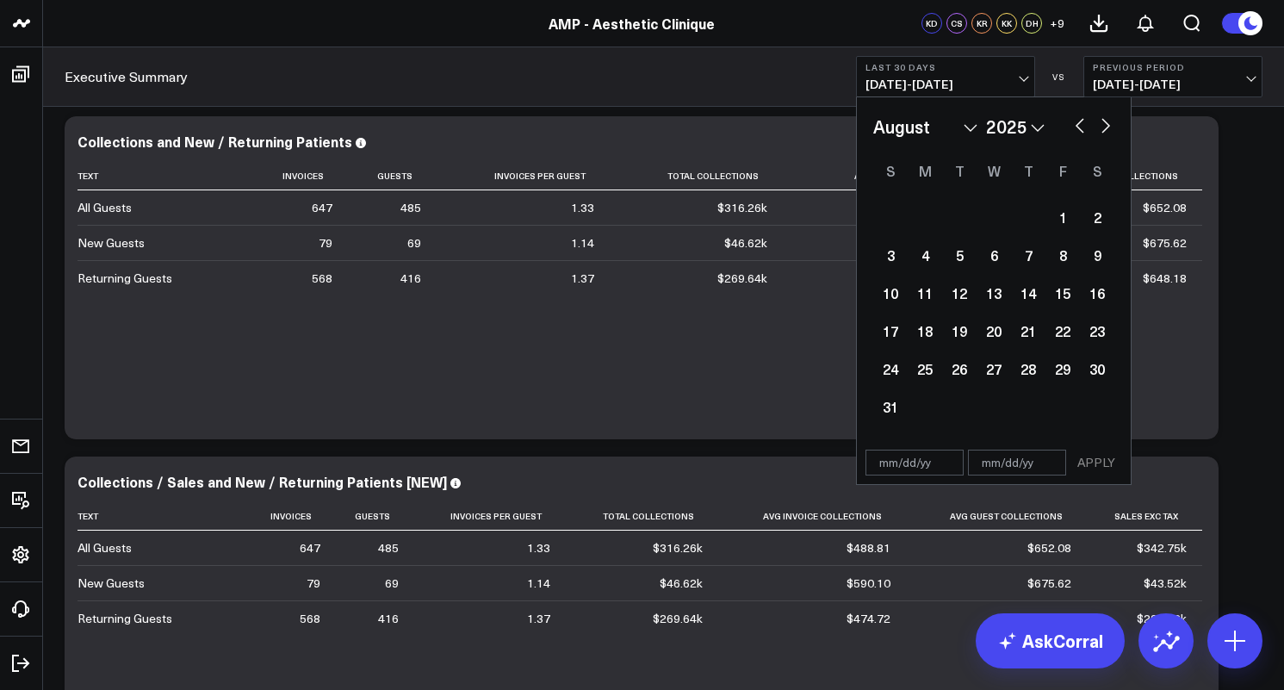
click at [1080, 127] on button "button" at bounding box center [1079, 124] width 17 height 21
select select "6"
select select "2025"
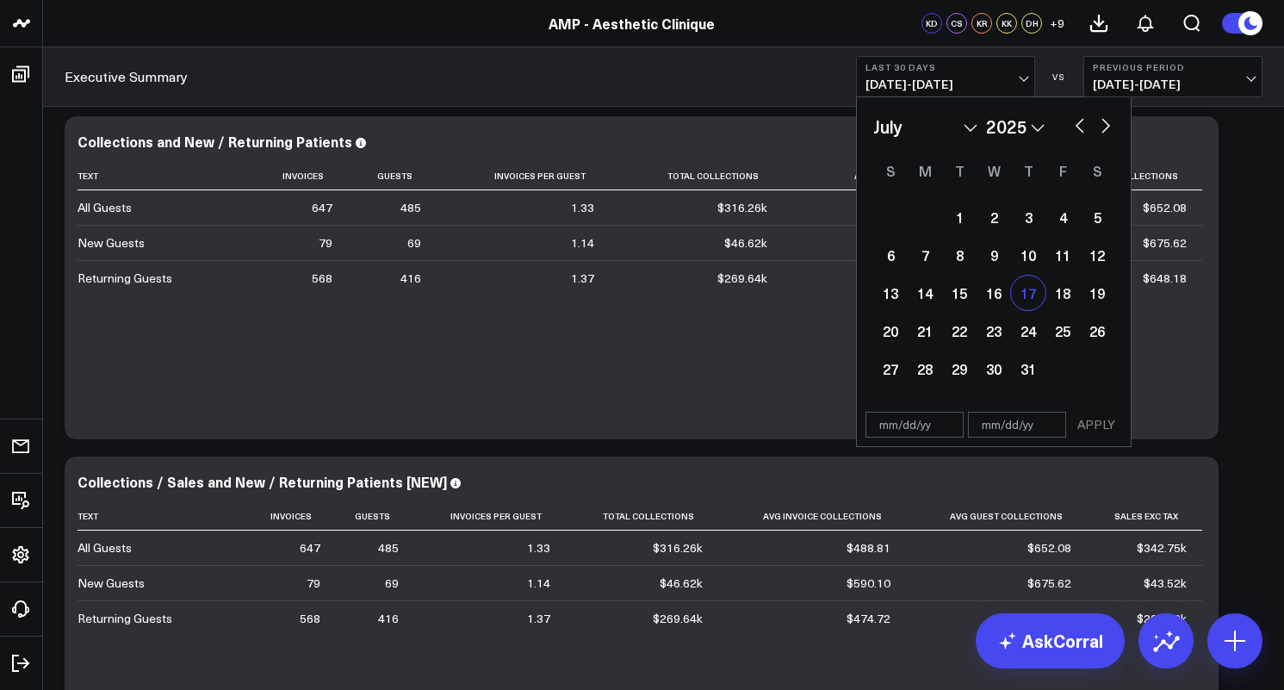
click at [1028, 292] on div "17" at bounding box center [1028, 293] width 34 height 34
type input "[DATE]"
select select "6"
select select "2025"
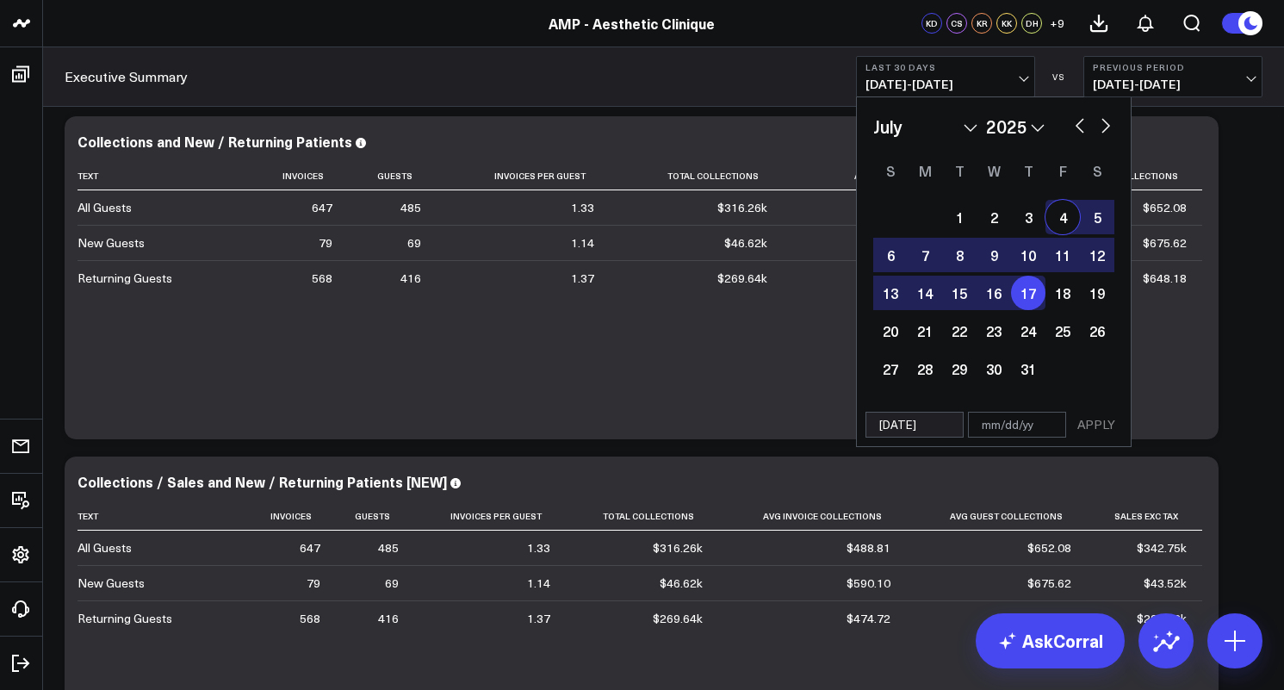
click at [1105, 124] on button "button" at bounding box center [1105, 124] width 17 height 21
select select "7"
select select "2025"
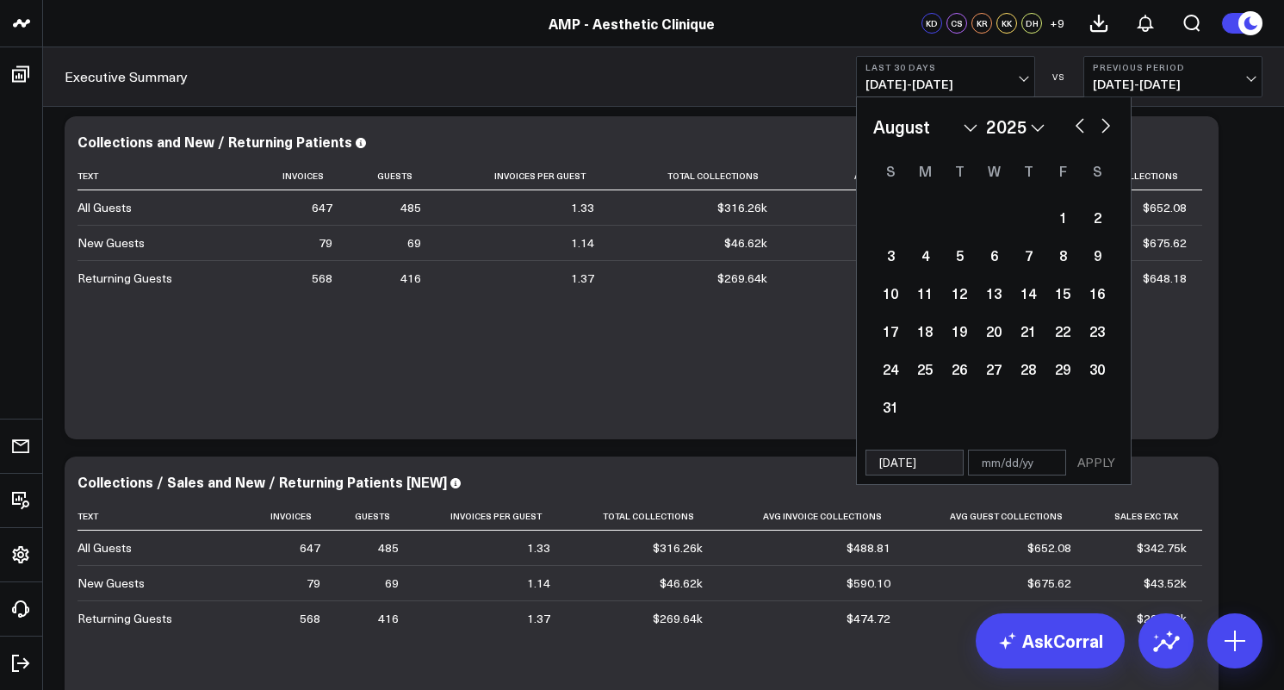
click at [1105, 124] on button "button" at bounding box center [1105, 124] width 17 height 21
select select "8"
select select "2025"
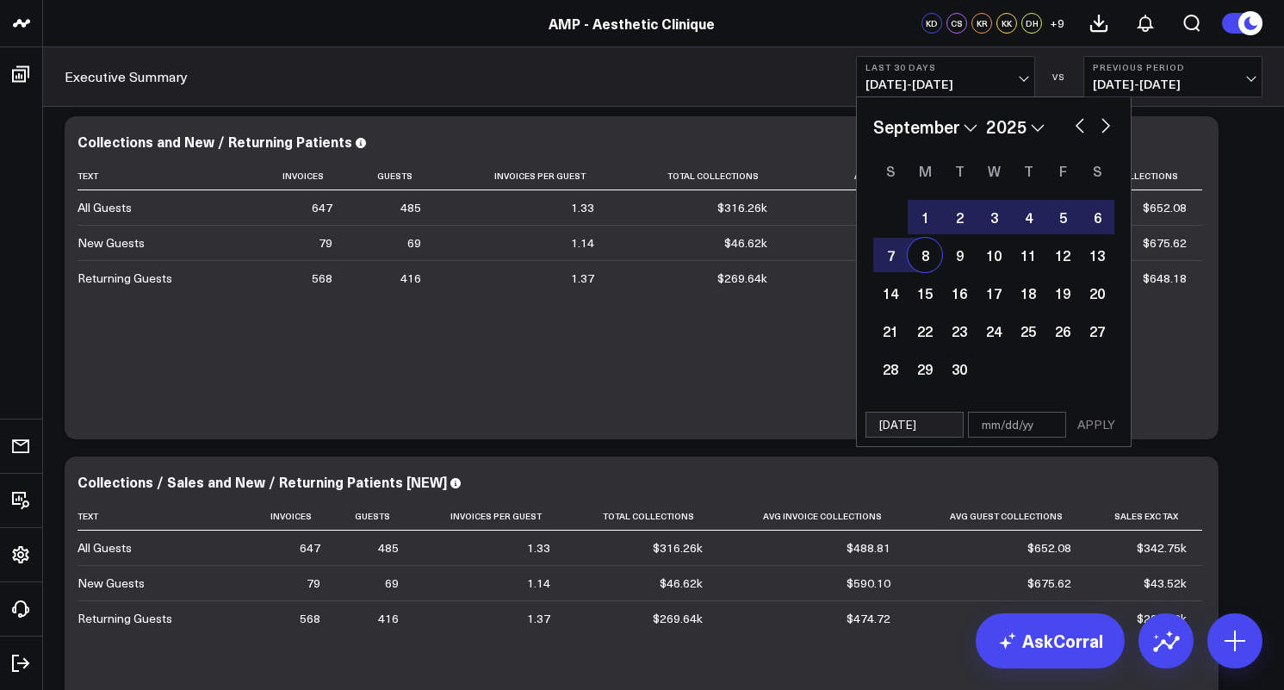
click at [922, 255] on div "8" at bounding box center [925, 255] width 34 height 34
type input "[DATE]"
select select "8"
select select "2025"
click at [1088, 428] on button "APPLY" at bounding box center [1096, 425] width 52 height 26
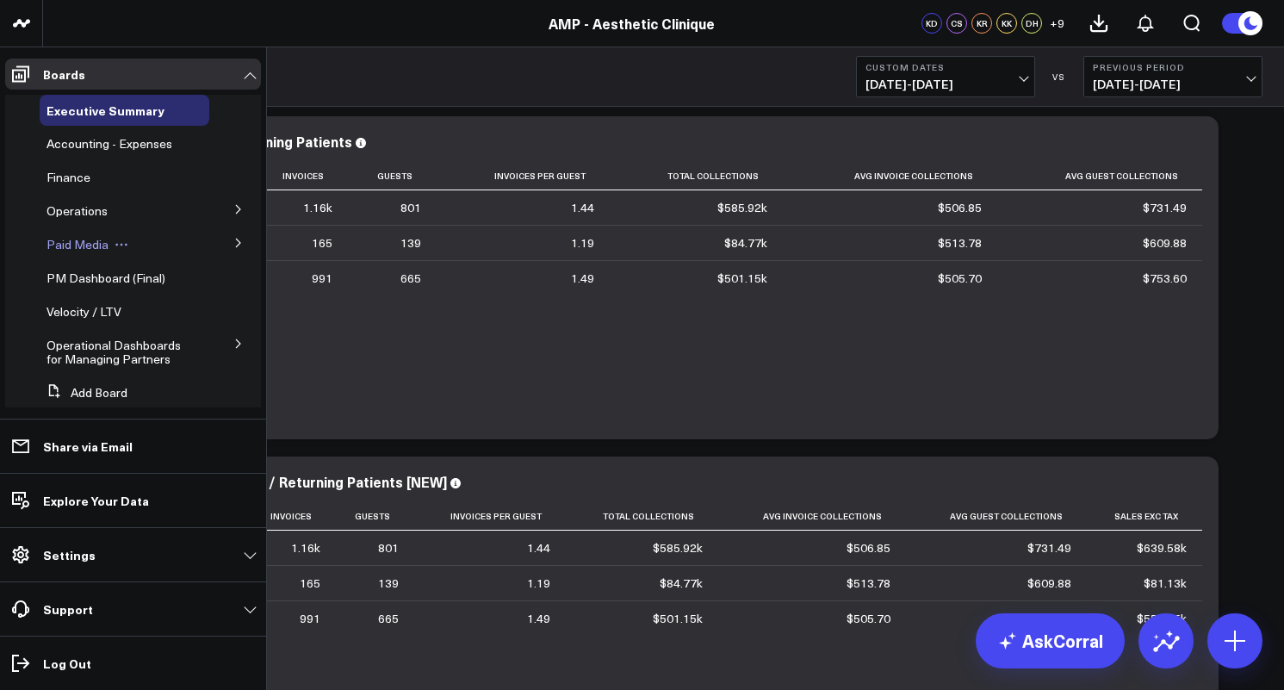
click at [79, 243] on span "Paid Media" at bounding box center [77, 244] width 62 height 16
